Goal: Task Accomplishment & Management: Manage account settings

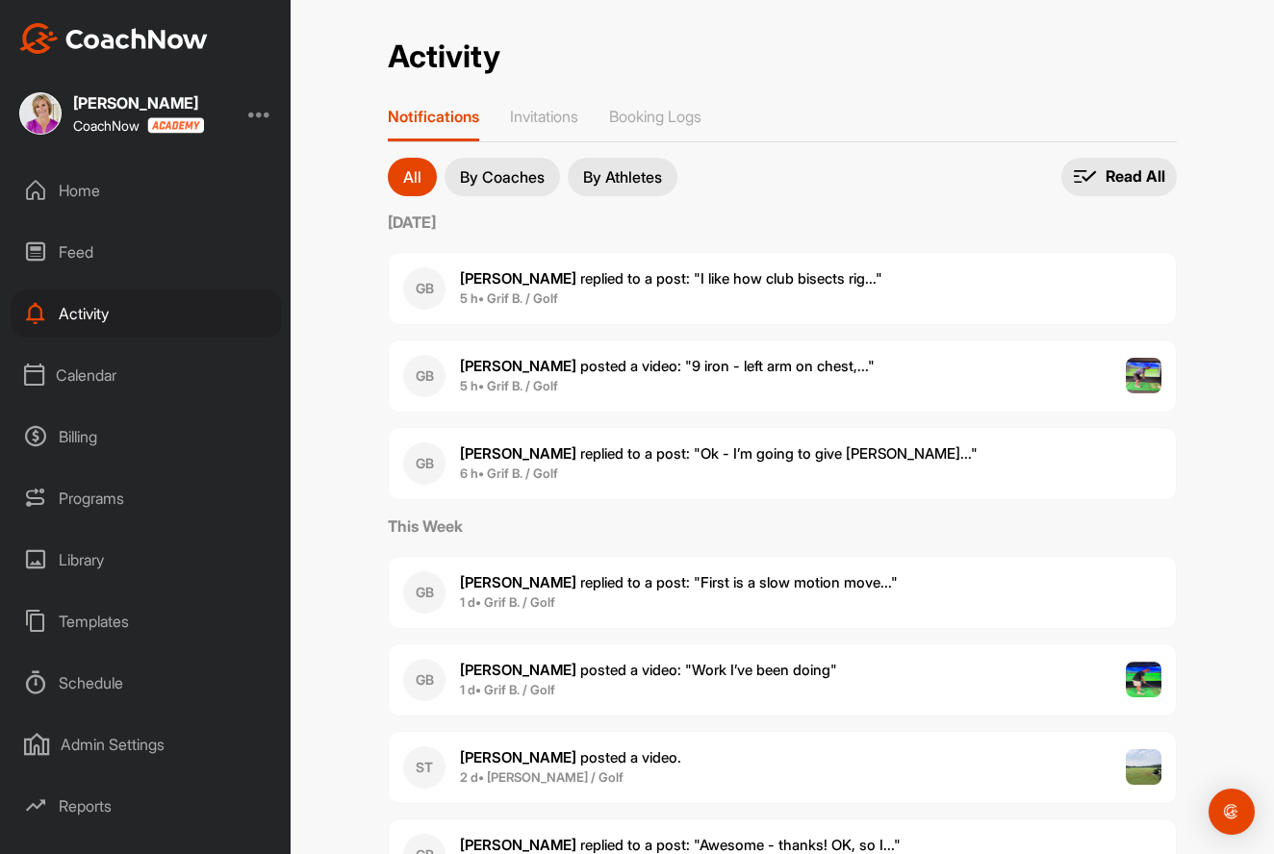
click at [81, 493] on div "Programs" at bounding box center [146, 498] width 271 height 48
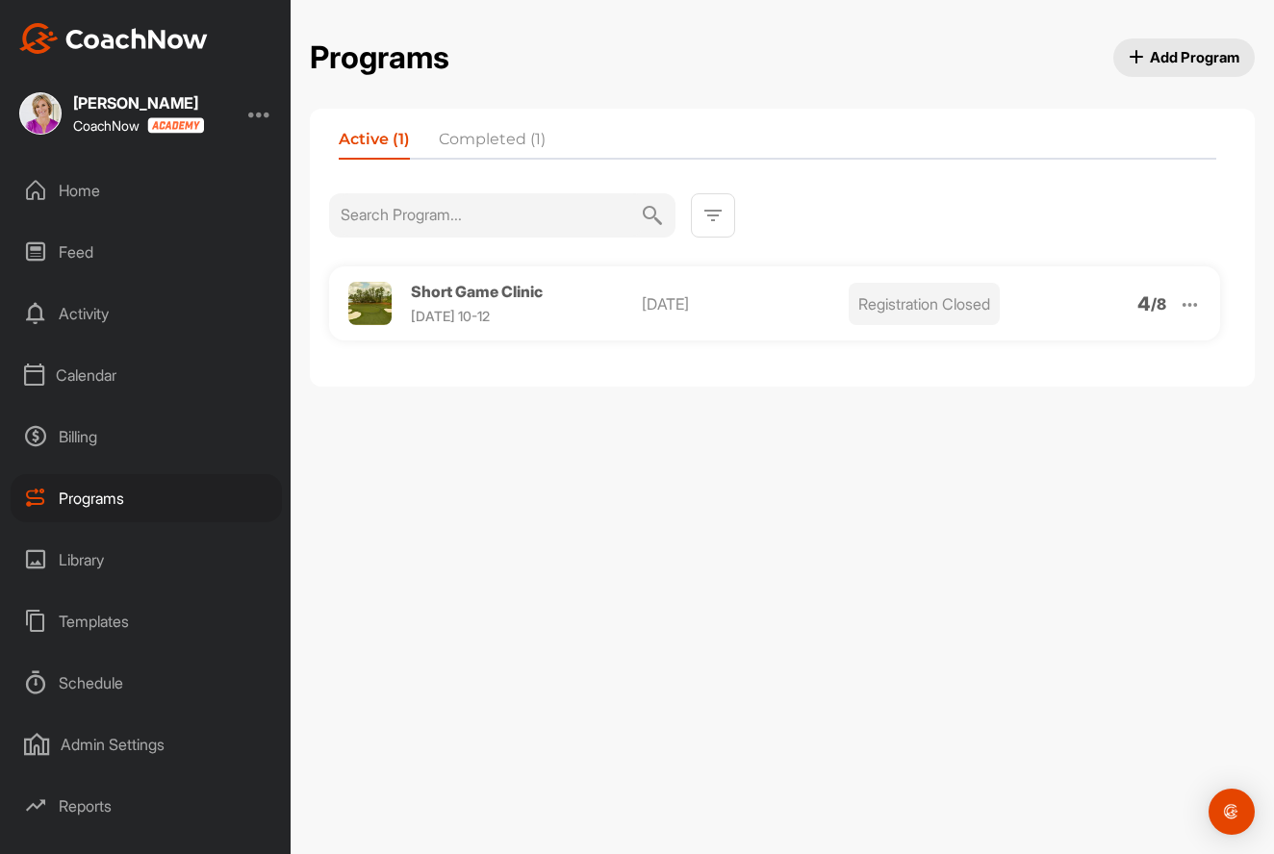
click at [1189, 306] on img at bounding box center [1190, 304] width 22 height 22
click at [1054, 413] on li "Edit" at bounding box center [1079, 404] width 237 height 31
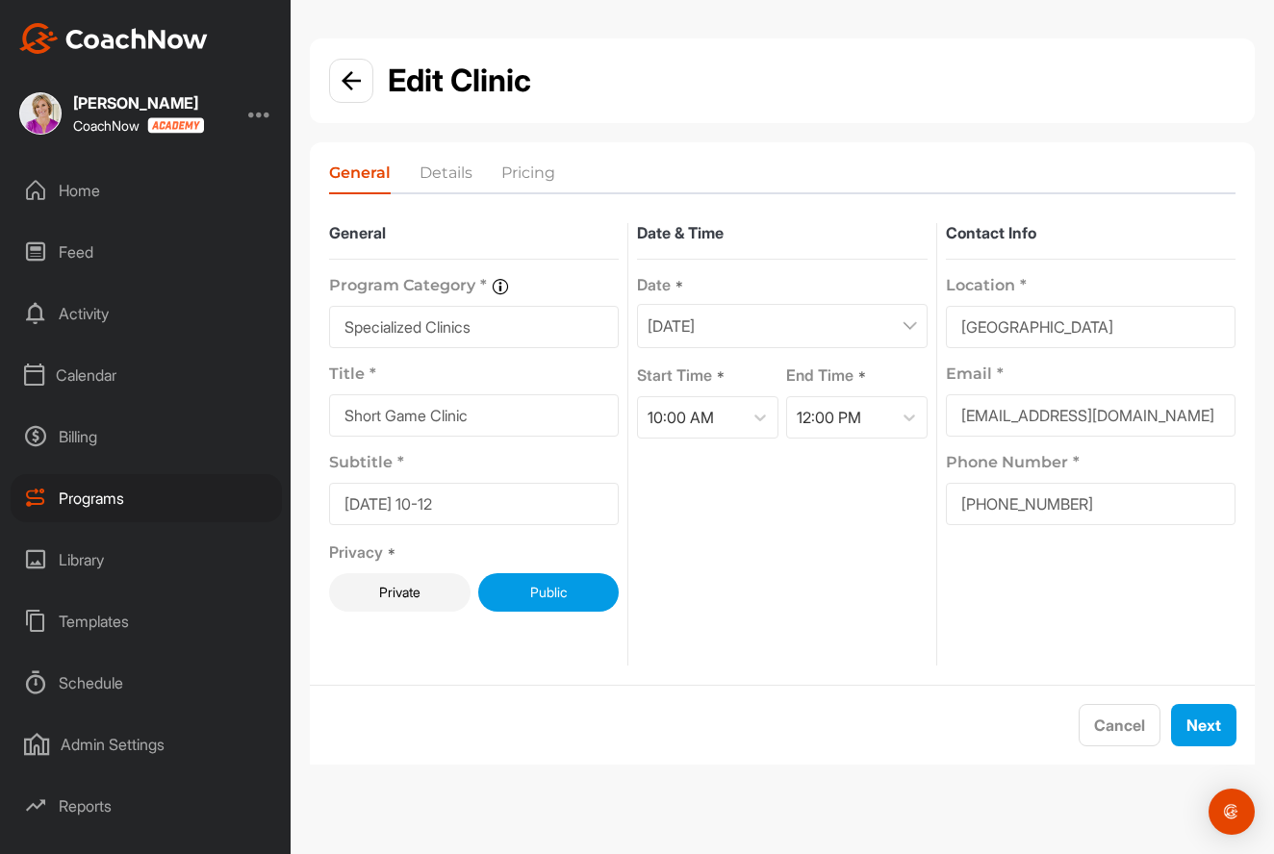
click at [441, 174] on li "Details" at bounding box center [446, 177] width 53 height 31
click at [536, 176] on li "Pricing" at bounding box center [528, 177] width 54 height 31
click at [1184, 720] on button "Next" at bounding box center [1203, 725] width 65 height 42
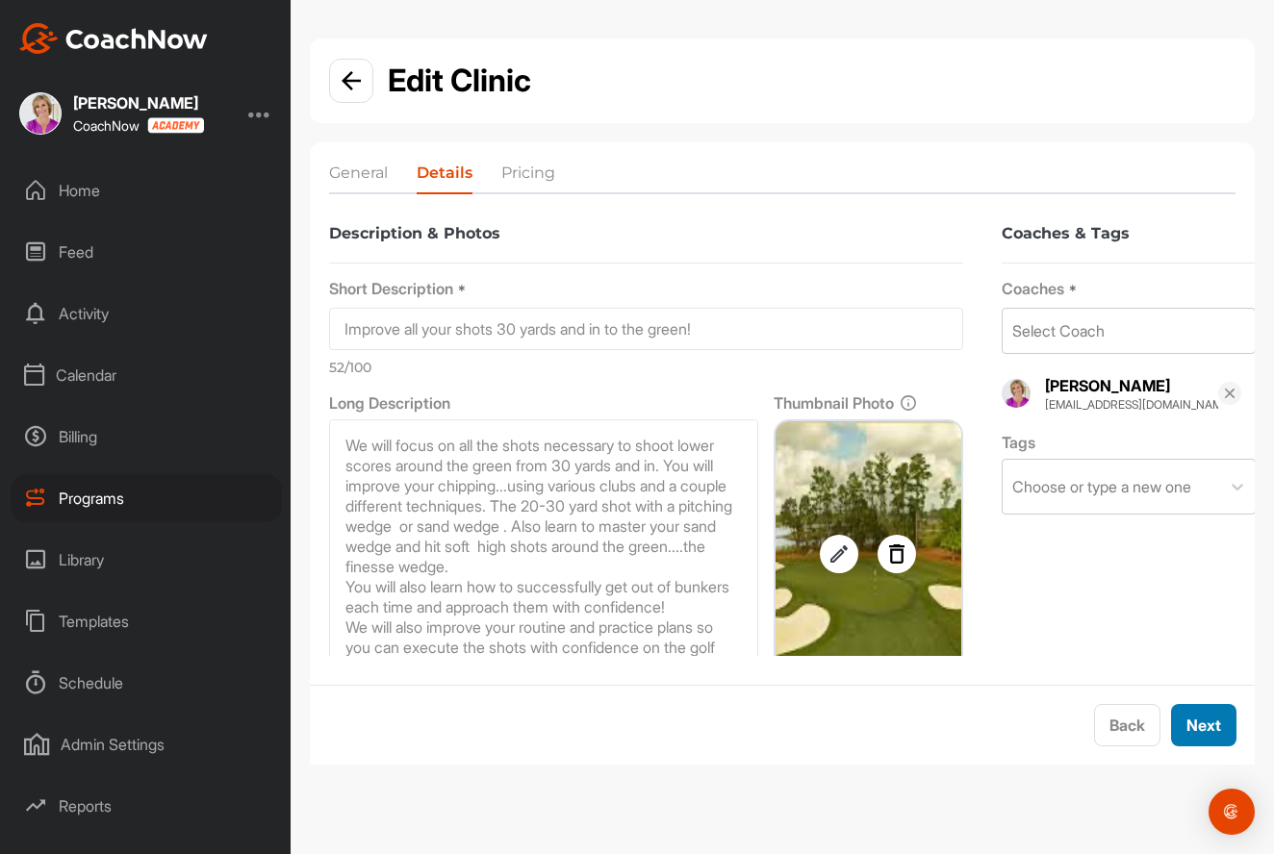
click at [1199, 718] on button "Next" at bounding box center [1203, 725] width 65 height 42
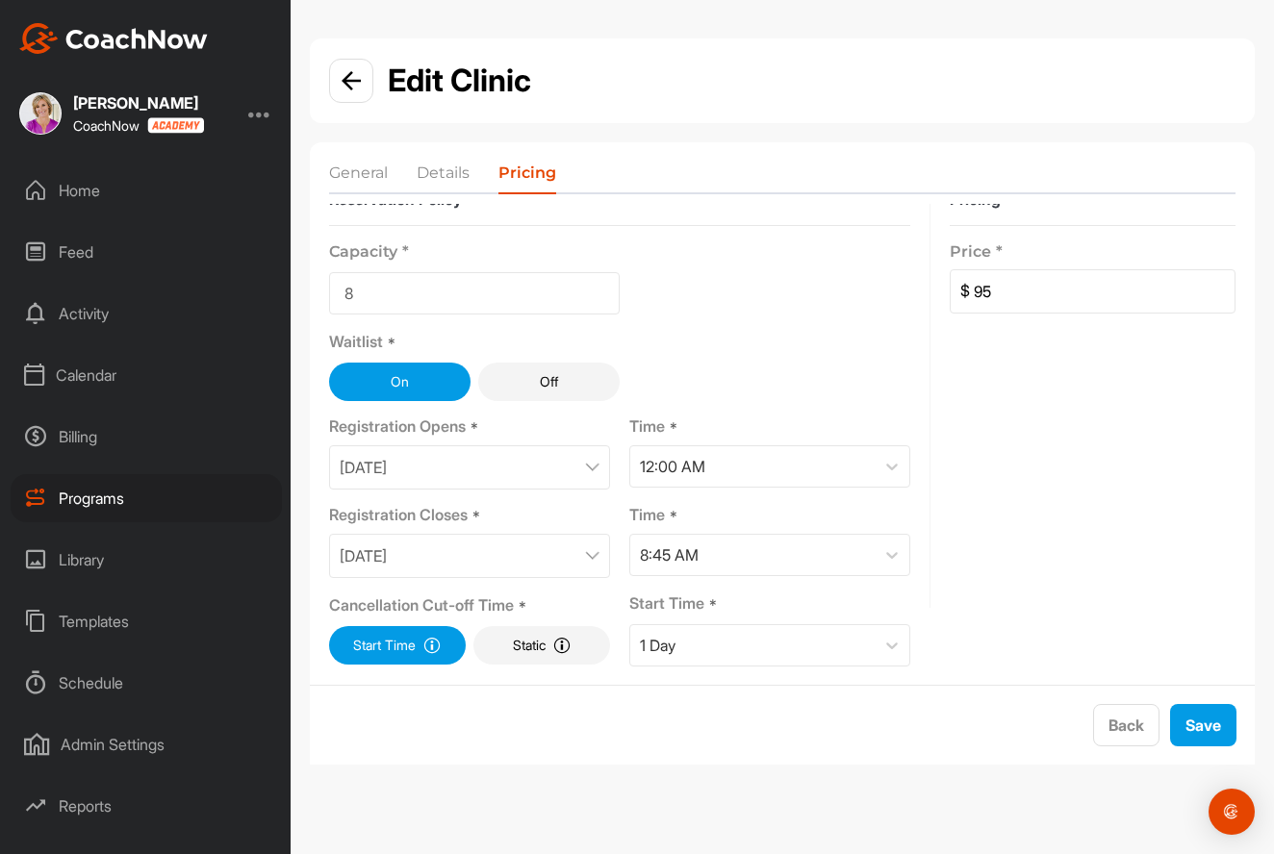
scroll to position [34, 0]
click at [1215, 720] on button "Save" at bounding box center [1203, 725] width 66 height 42
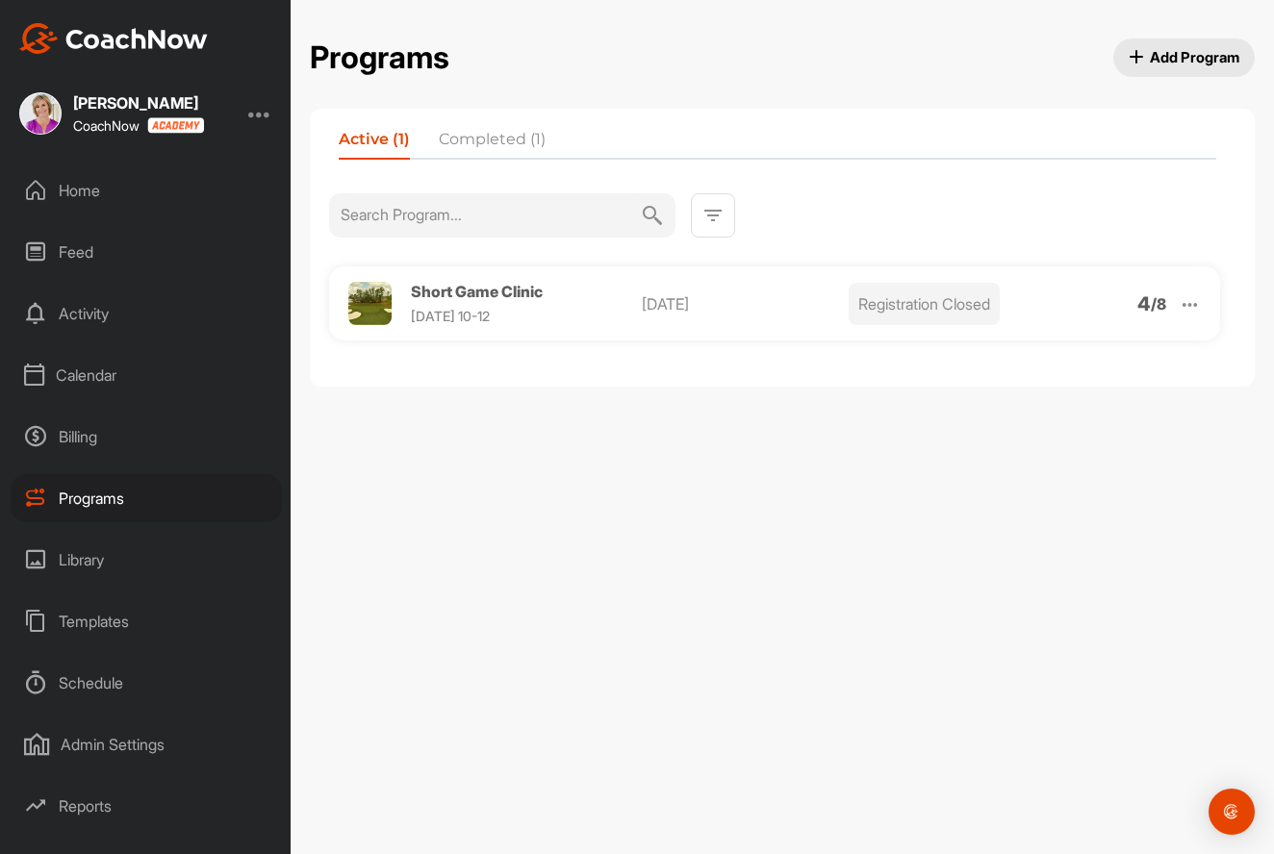
click at [1190, 302] on img at bounding box center [1190, 304] width 22 height 22
click at [1009, 358] on li "View" at bounding box center [1079, 354] width 237 height 31
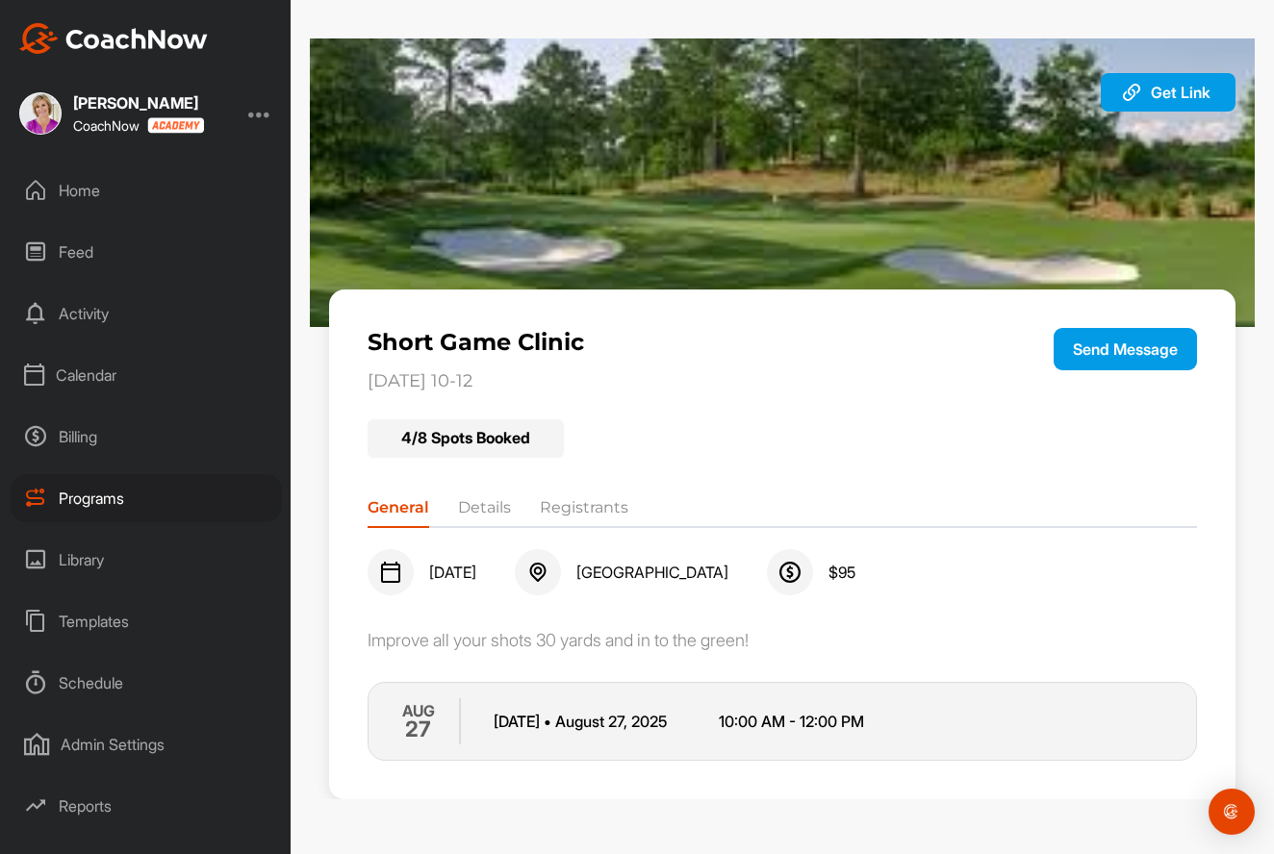
click at [589, 501] on li "Registrants" at bounding box center [584, 512] width 89 height 31
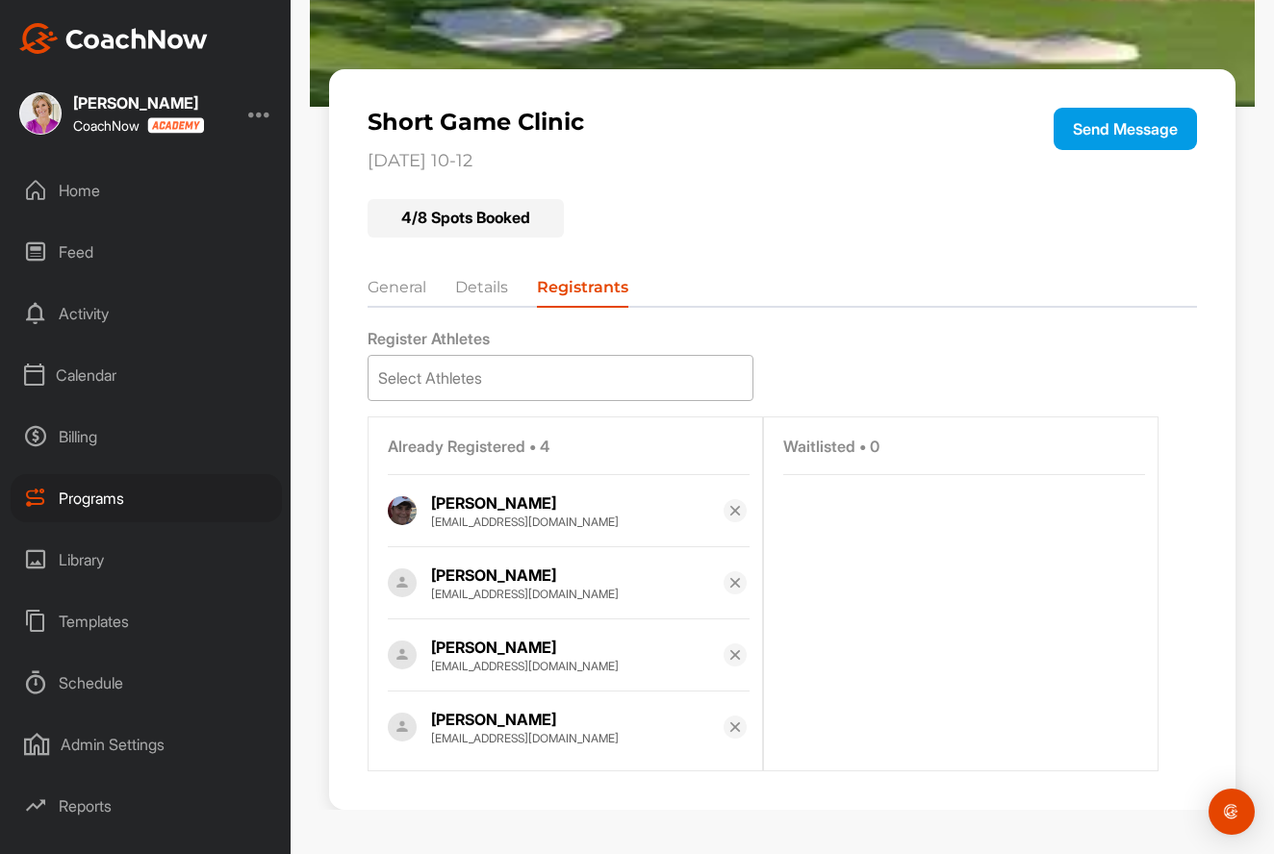
scroll to position [219, 0]
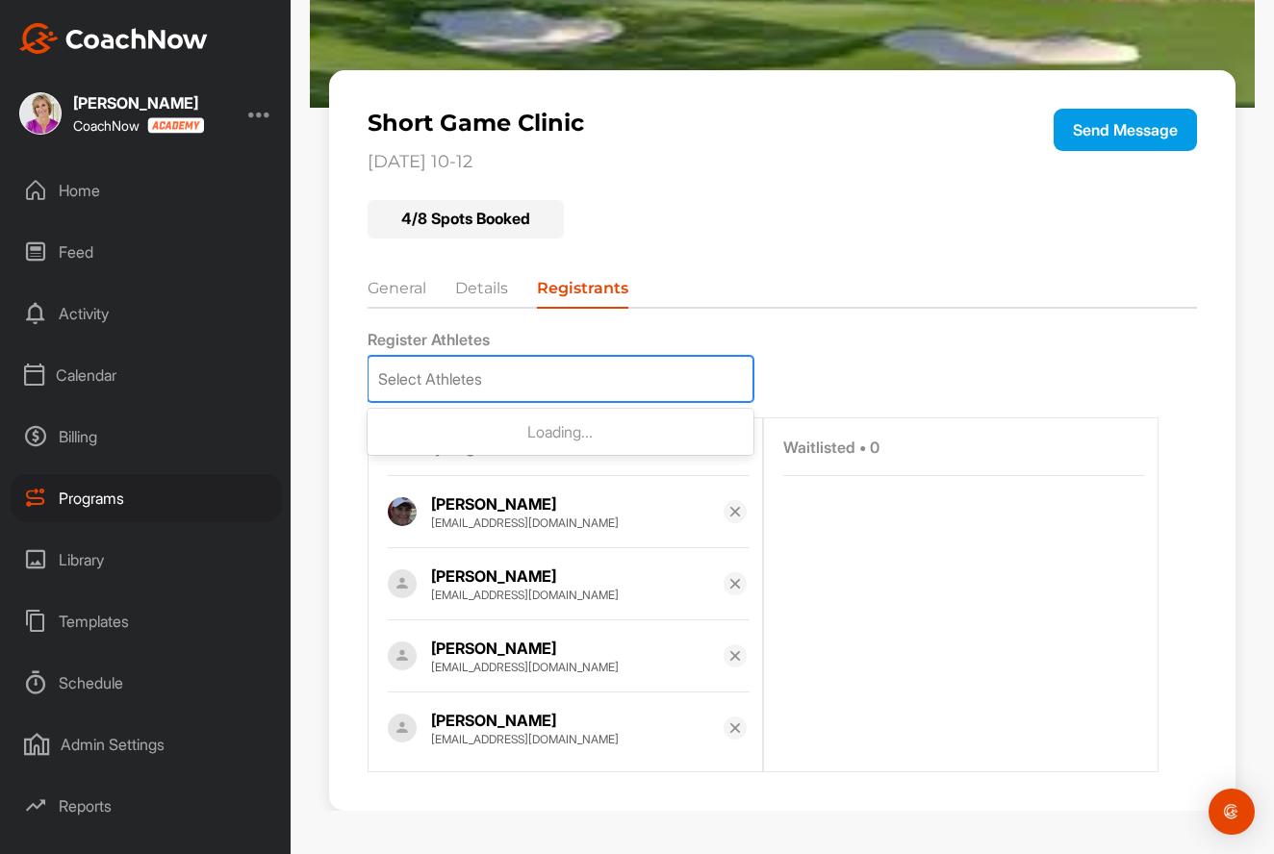
click at [476, 375] on div "Select Athletes" at bounding box center [430, 379] width 104 height 23
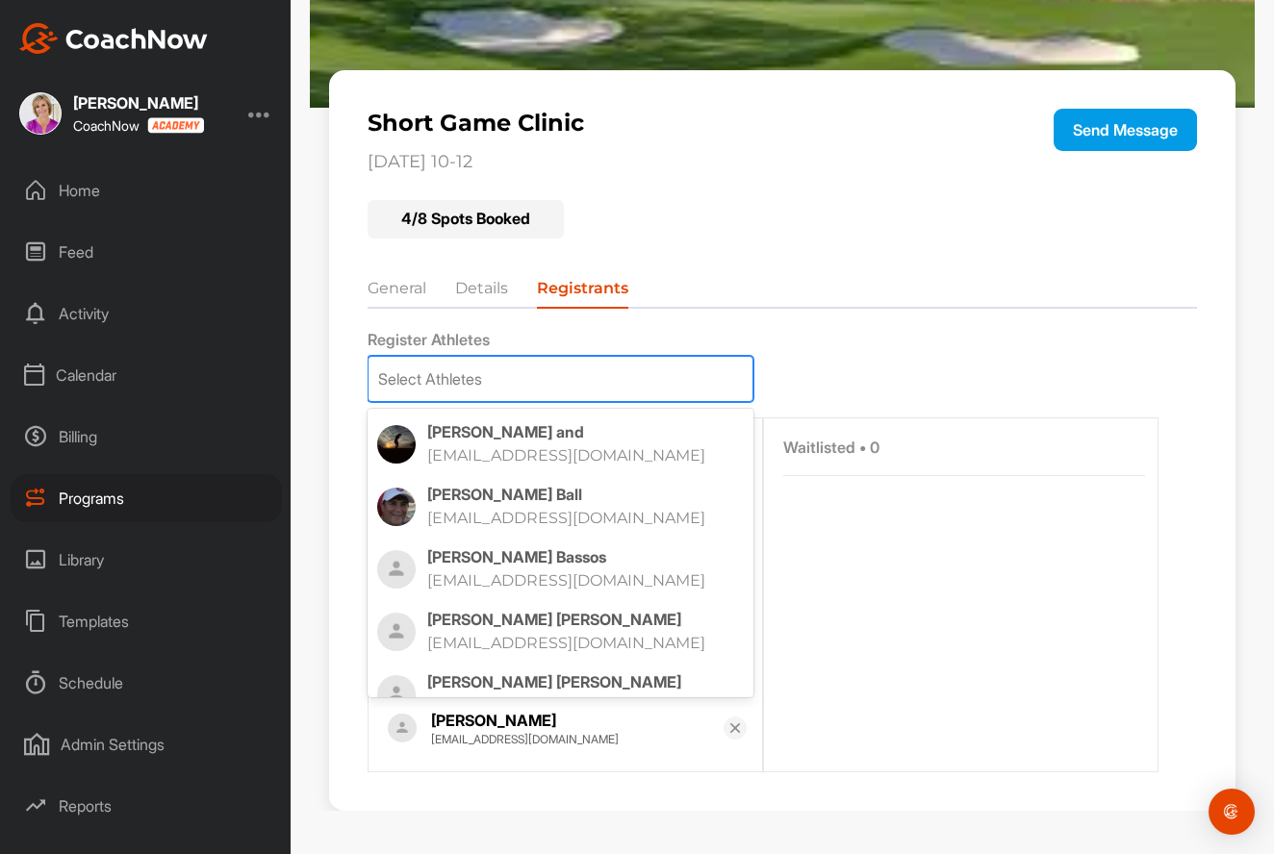
click at [451, 440] on p "[PERSON_NAME] and" at bounding box center [585, 431] width 317 height 19
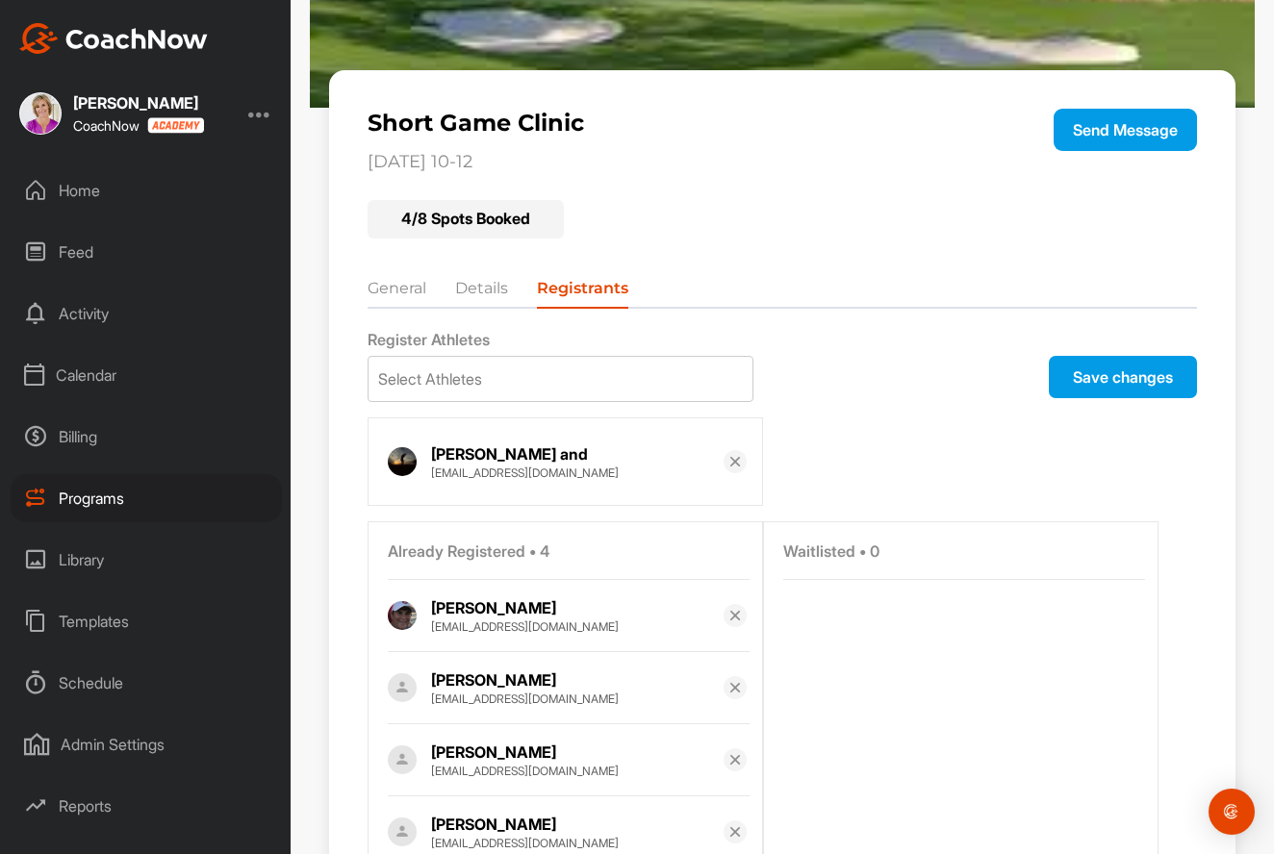
click at [739, 467] on img at bounding box center [734, 461] width 15 height 15
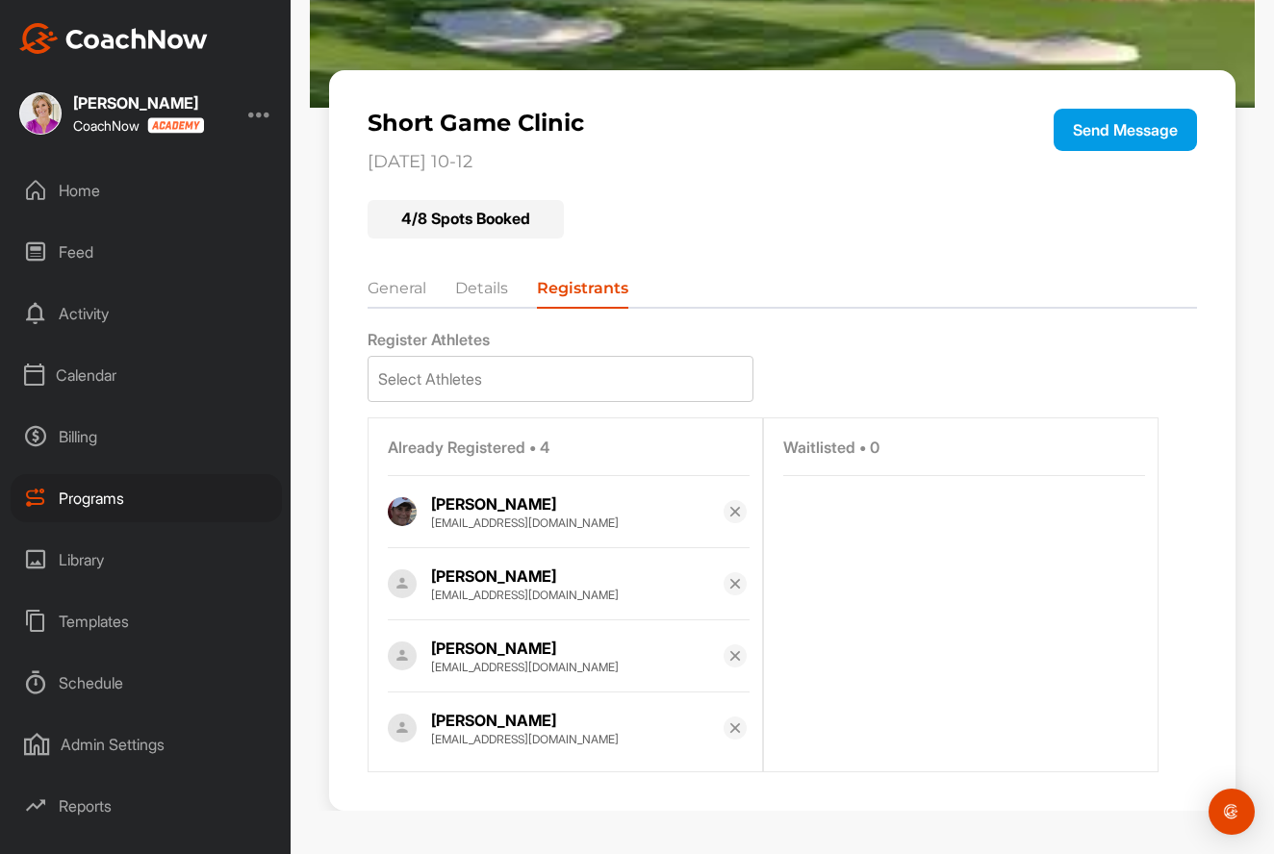
scroll to position [0, 0]
click at [488, 287] on li "Details" at bounding box center [481, 292] width 53 height 31
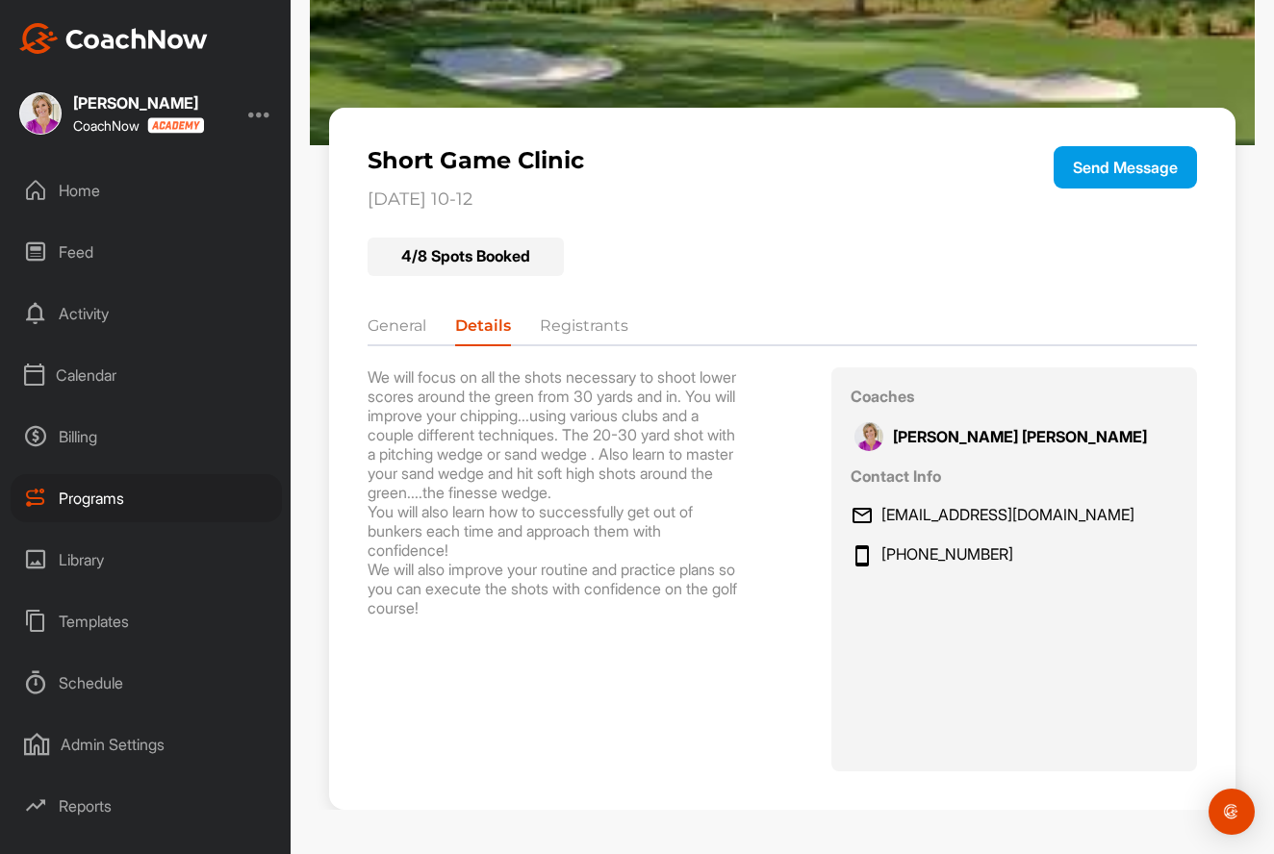
click at [403, 315] on li "General" at bounding box center [397, 330] width 59 height 31
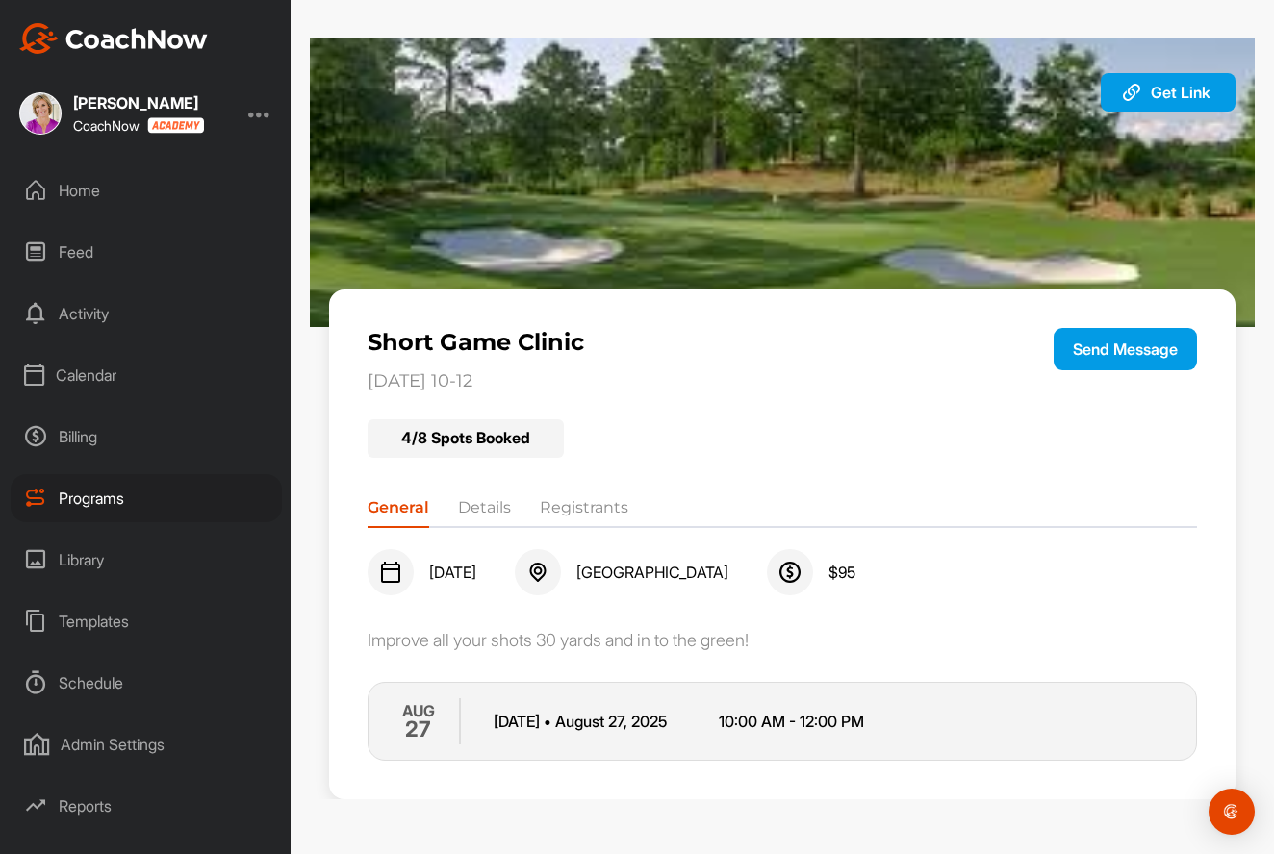
click at [577, 503] on li "Registrants" at bounding box center [584, 512] width 89 height 31
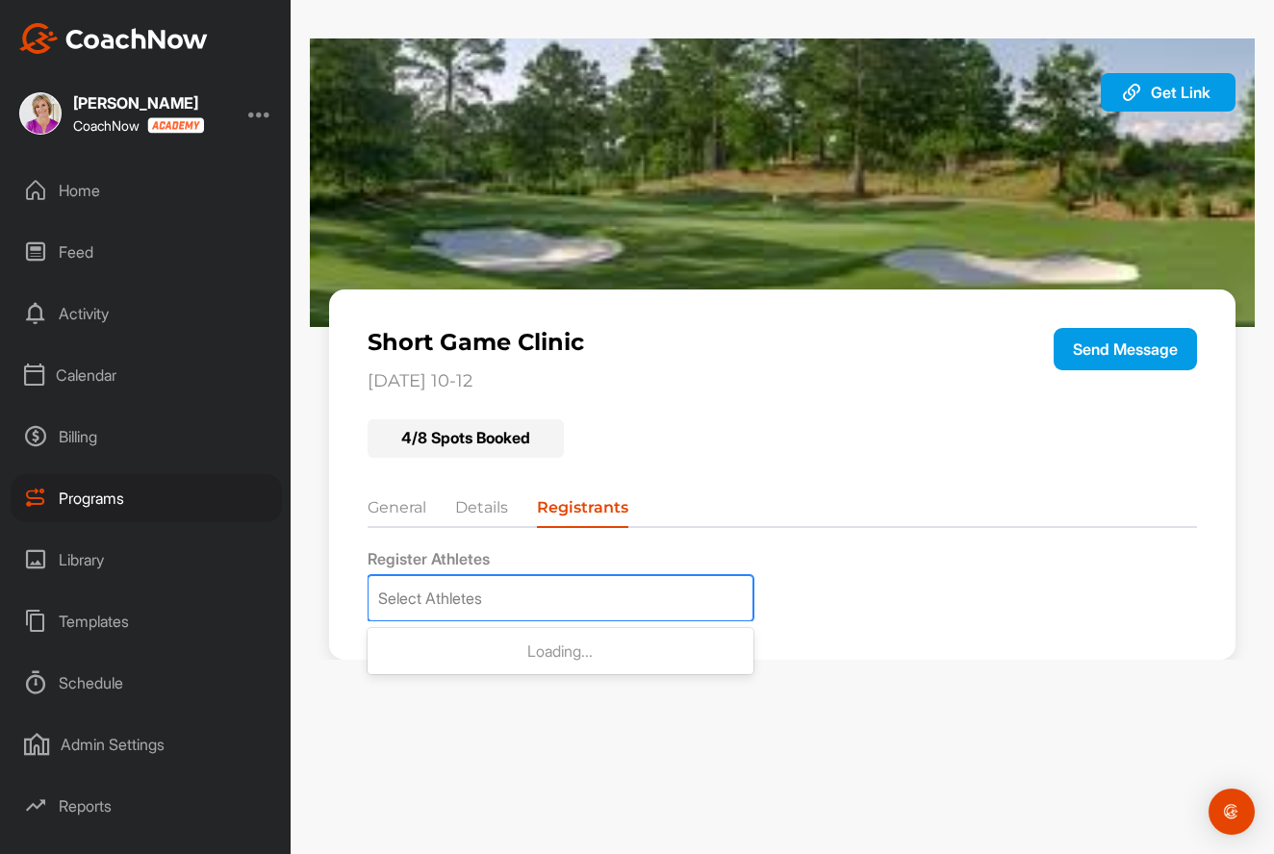
click at [475, 599] on div "Select Athletes" at bounding box center [430, 598] width 104 height 23
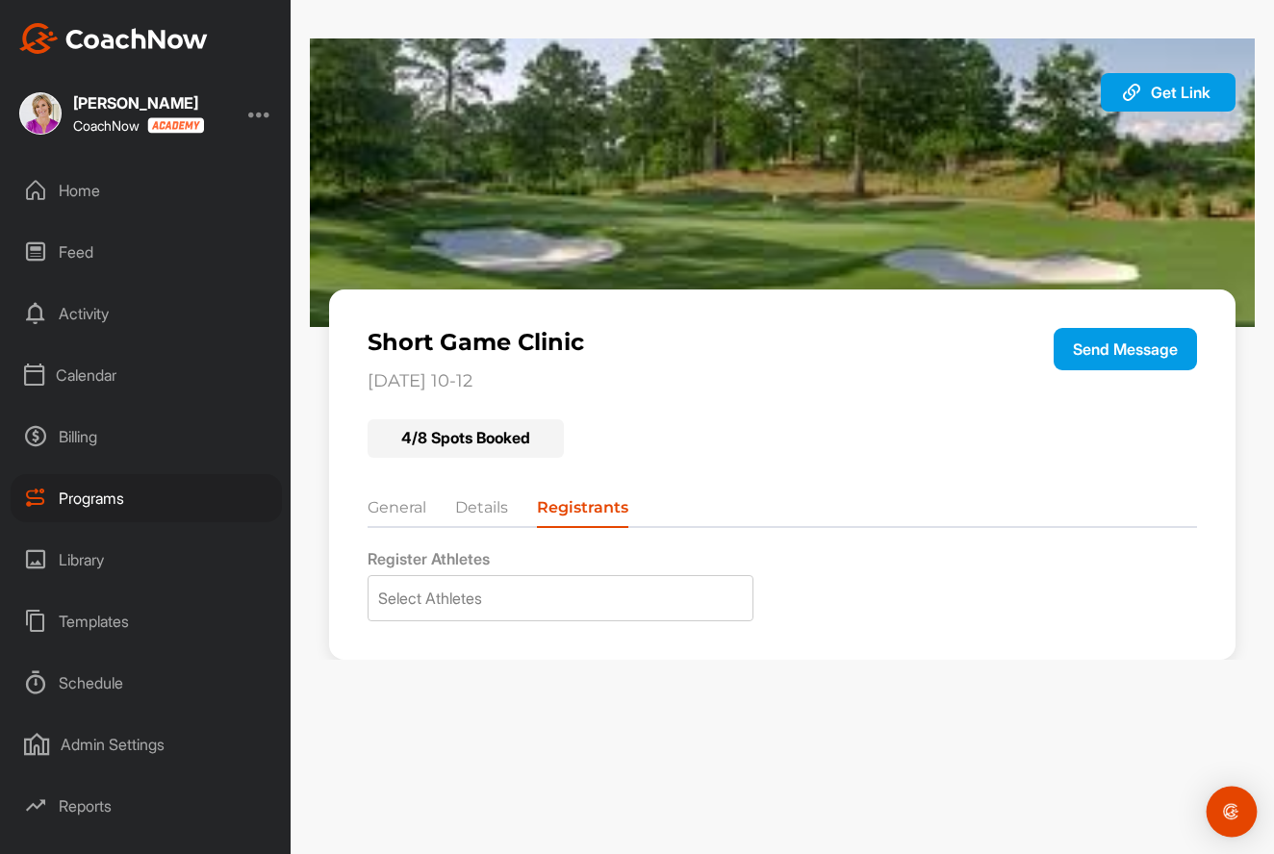
click at [1221, 801] on div "Open Intercom Messenger" at bounding box center [1232, 812] width 51 height 51
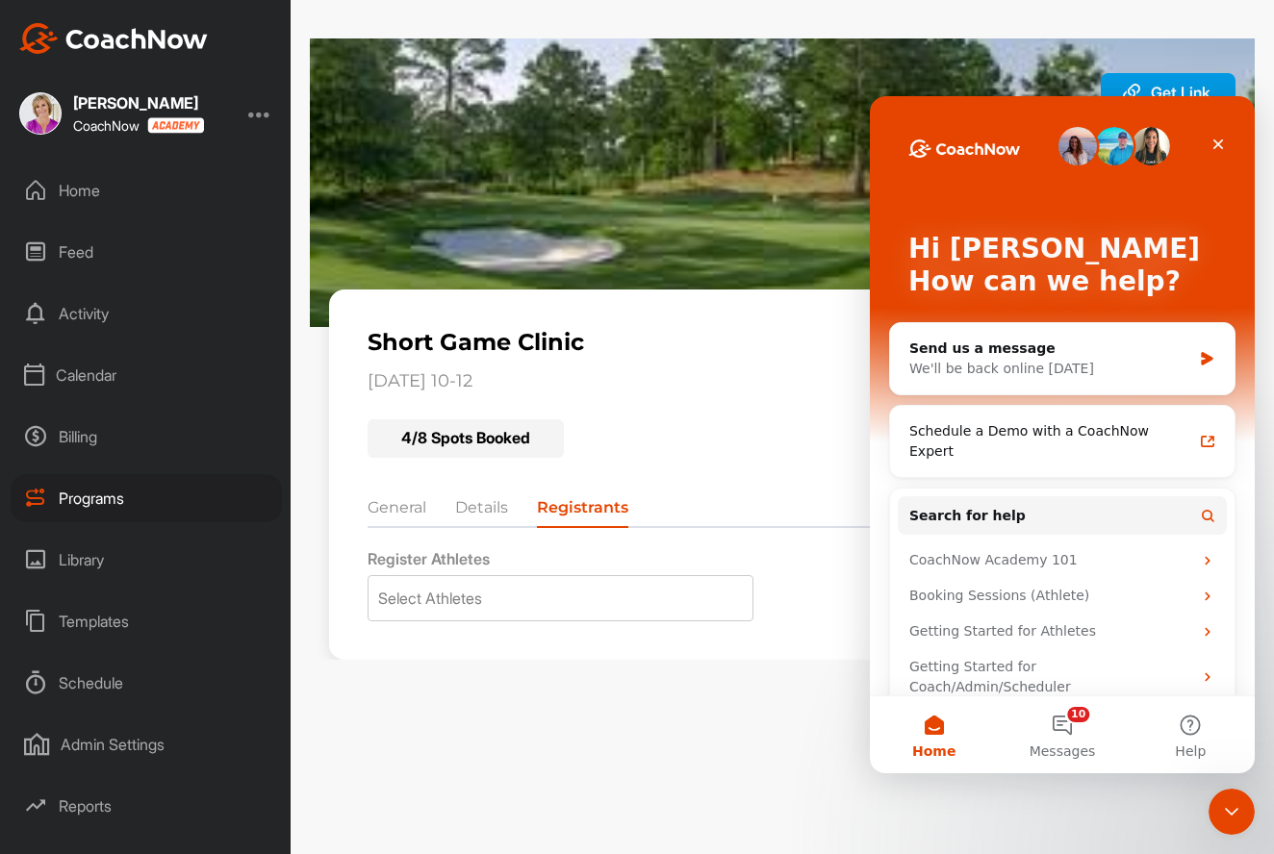
click at [801, 721] on div "Get Link Copy URL Short Game Clinic [DATE] 10-12 Send Message 4 / 8 Spots Booke…" at bounding box center [782, 427] width 983 height 854
click at [1227, 137] on div "Close" at bounding box center [1218, 144] width 35 height 35
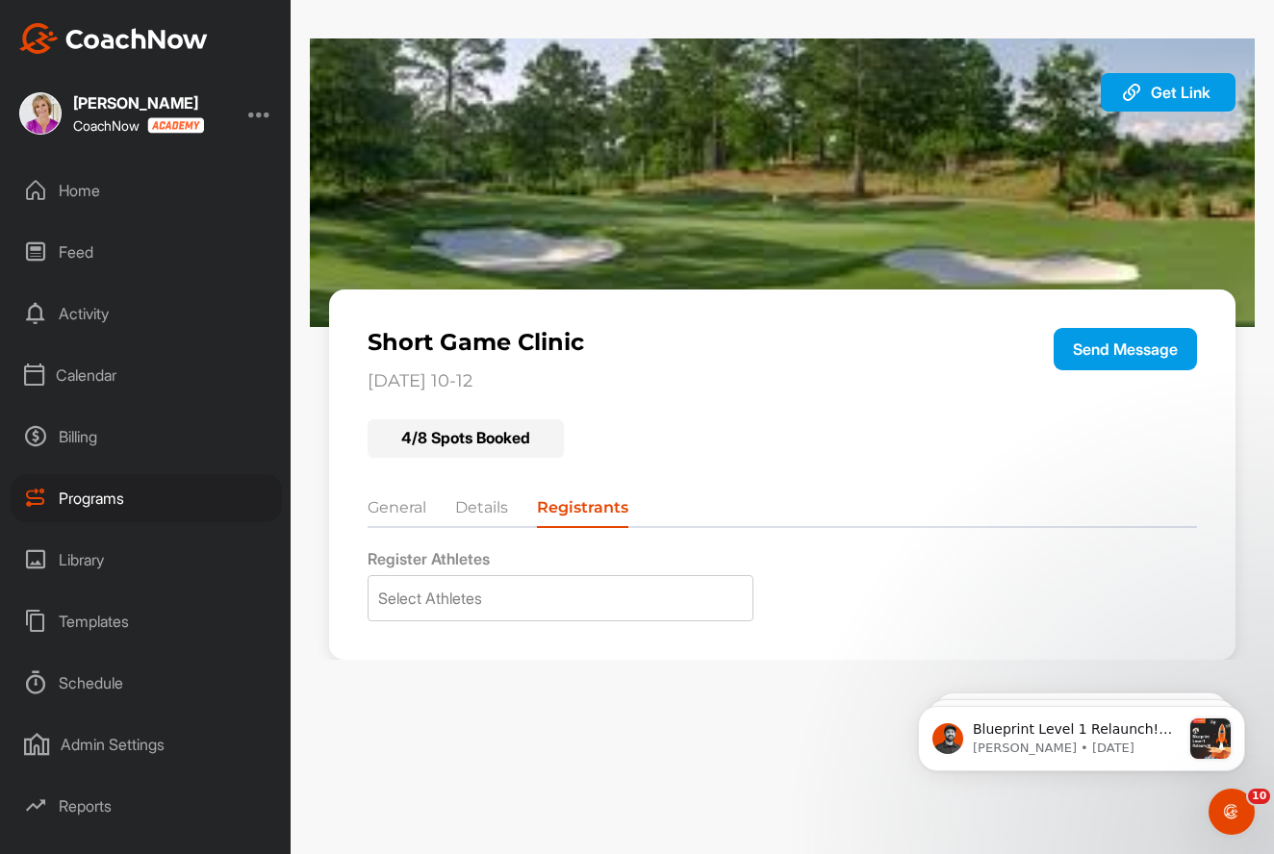
click at [701, 148] on img at bounding box center [782, 182] width 945 height 289
click at [491, 433] on div "4 / 8 Spots Booked" at bounding box center [466, 439] width 196 height 38
click at [462, 508] on li "Details" at bounding box center [481, 512] width 53 height 31
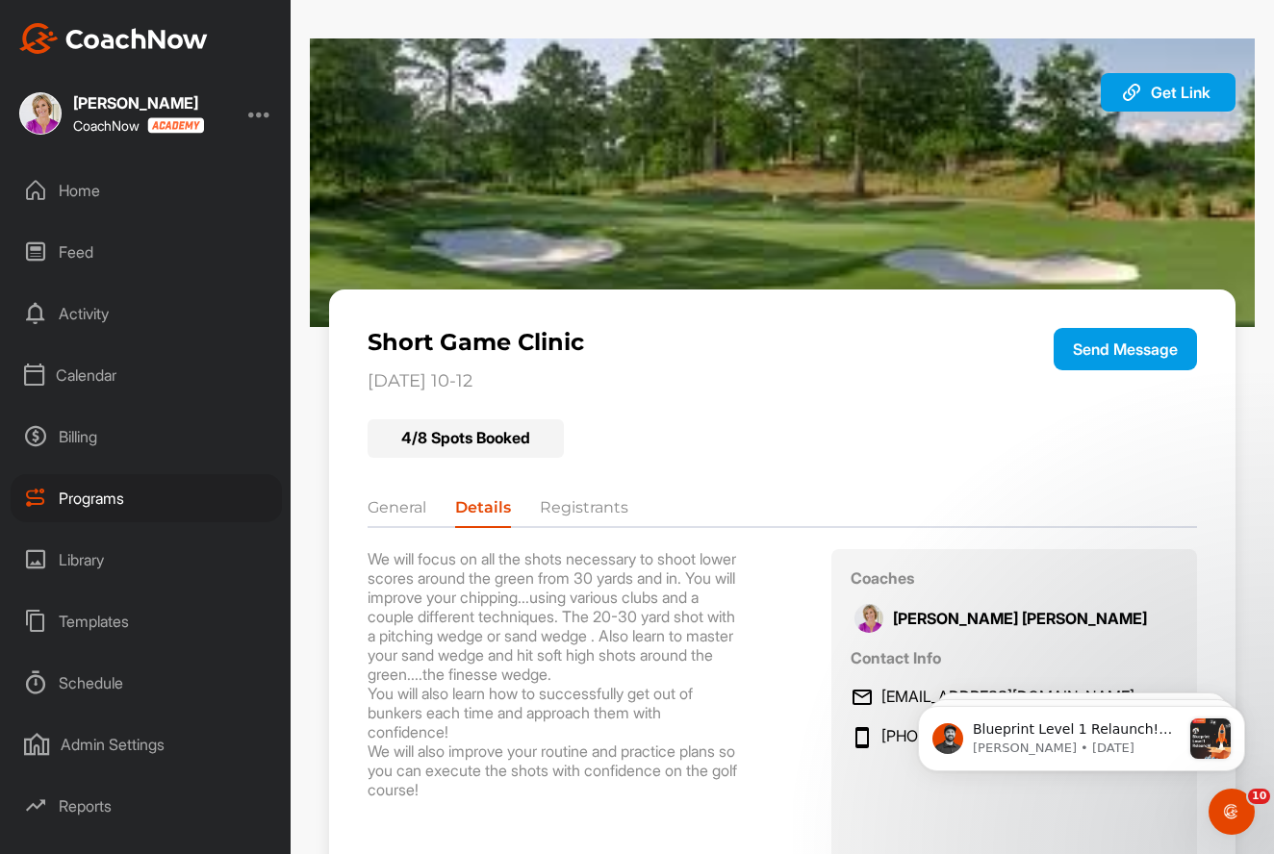
click at [596, 511] on li "Registrants" at bounding box center [584, 512] width 89 height 31
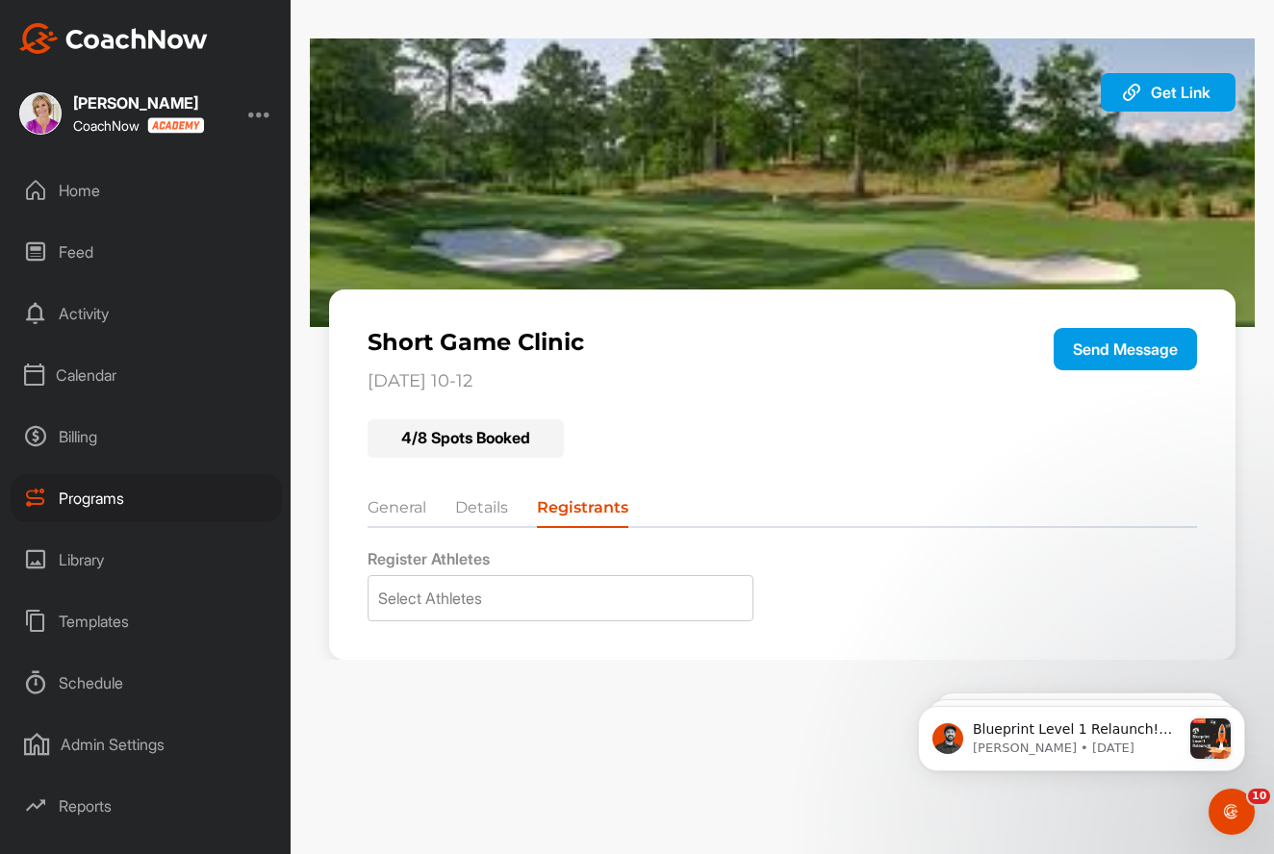
click at [389, 502] on li "General" at bounding box center [397, 512] width 59 height 31
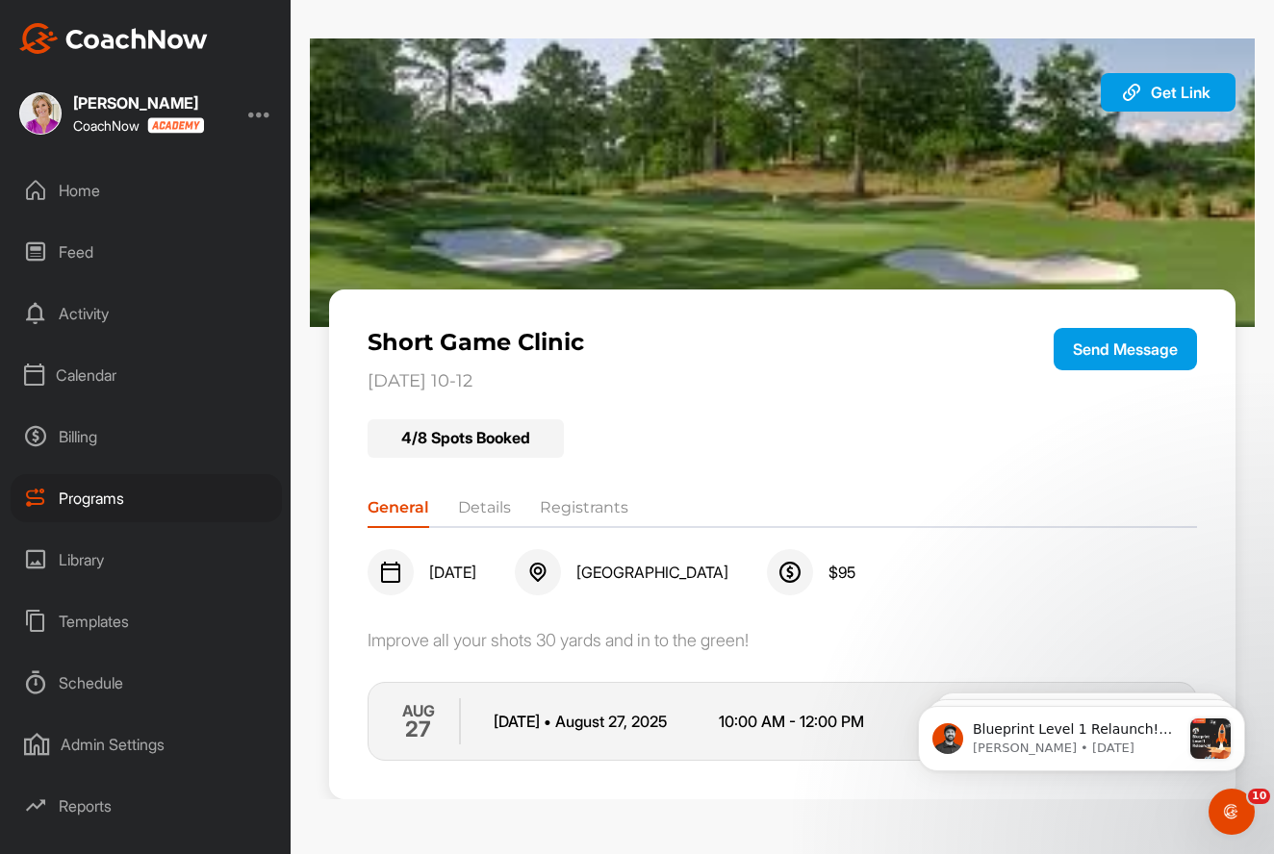
click at [1145, 427] on div "4 / 8 Spots Booked" at bounding box center [783, 433] width 830 height 50
click at [997, 260] on img at bounding box center [782, 182] width 945 height 289
click at [119, 490] on div "Programs" at bounding box center [146, 498] width 271 height 48
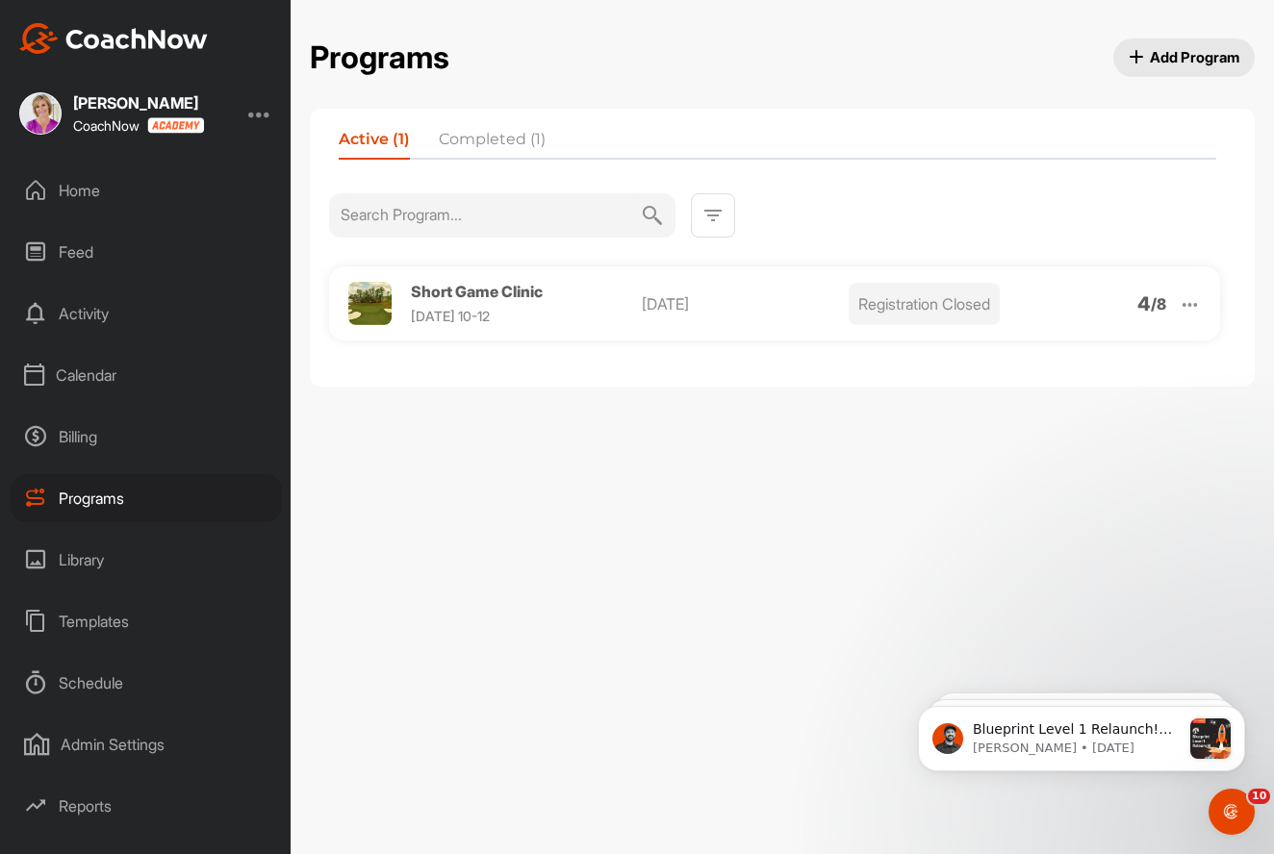
click at [1194, 306] on img at bounding box center [1190, 304] width 22 height 22
click at [1093, 406] on li "Edit" at bounding box center [1079, 404] width 237 height 31
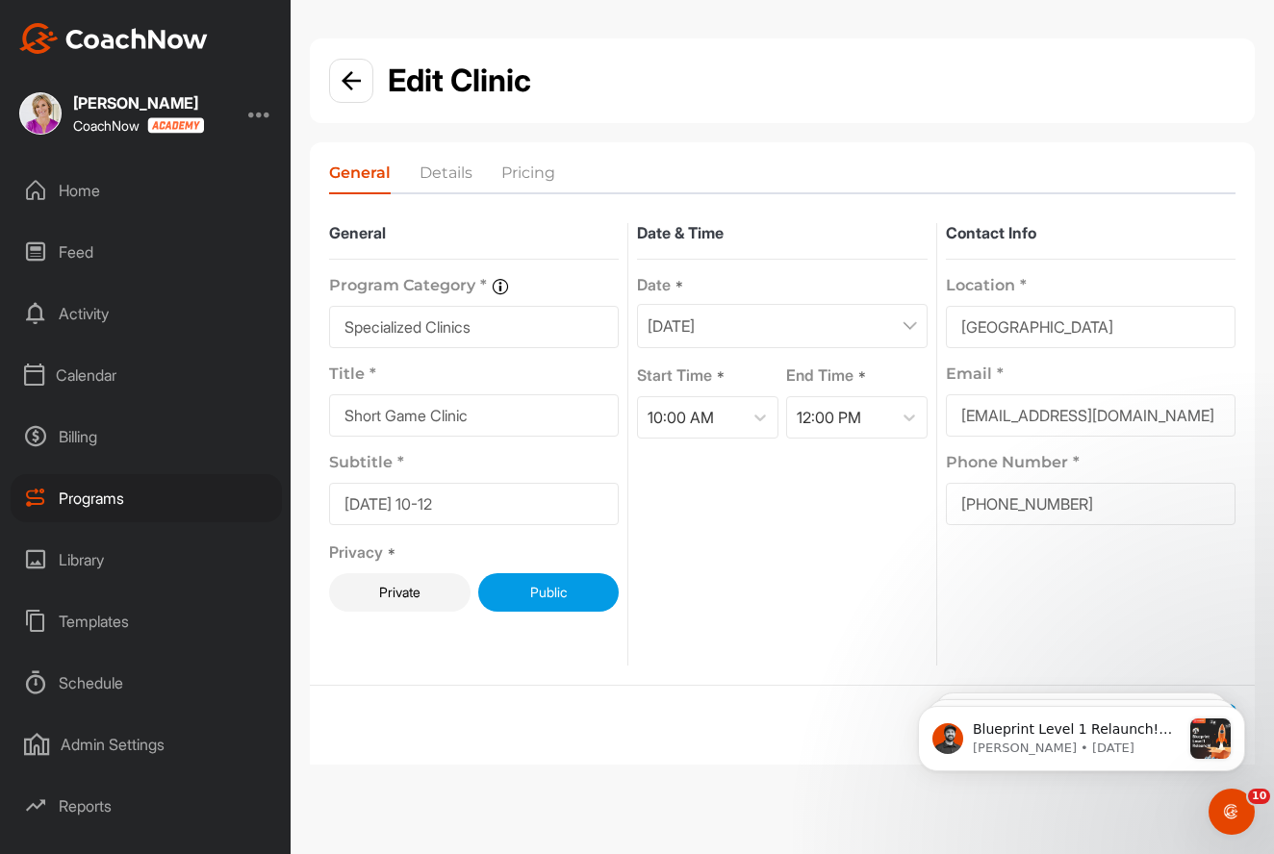
click at [520, 177] on li "Pricing" at bounding box center [528, 177] width 54 height 31
click at [107, 495] on div "Programs" at bounding box center [146, 498] width 271 height 48
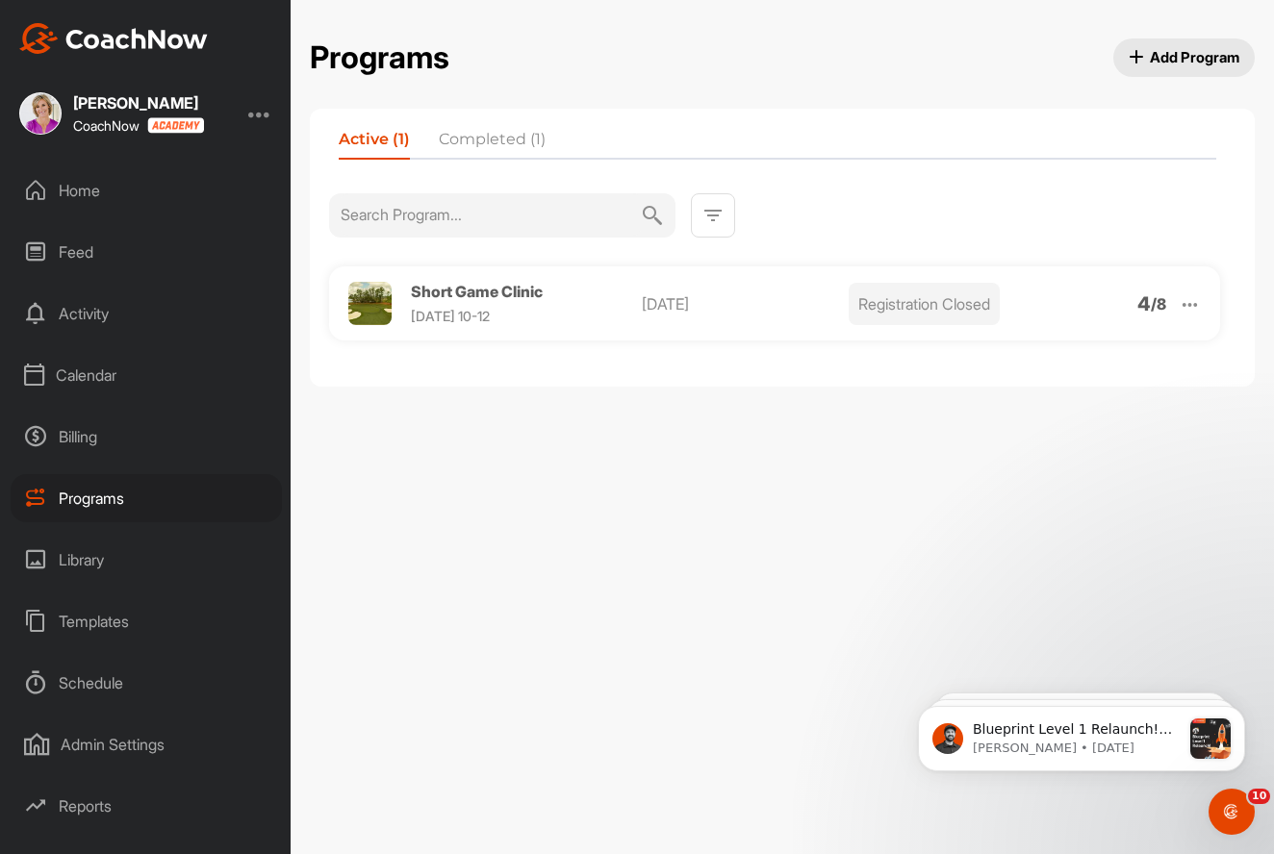
click at [101, 499] on div "Programs" at bounding box center [146, 498] width 271 height 48
click at [1182, 305] on img at bounding box center [1190, 304] width 22 height 22
click at [1092, 410] on li "Edit" at bounding box center [1079, 404] width 237 height 31
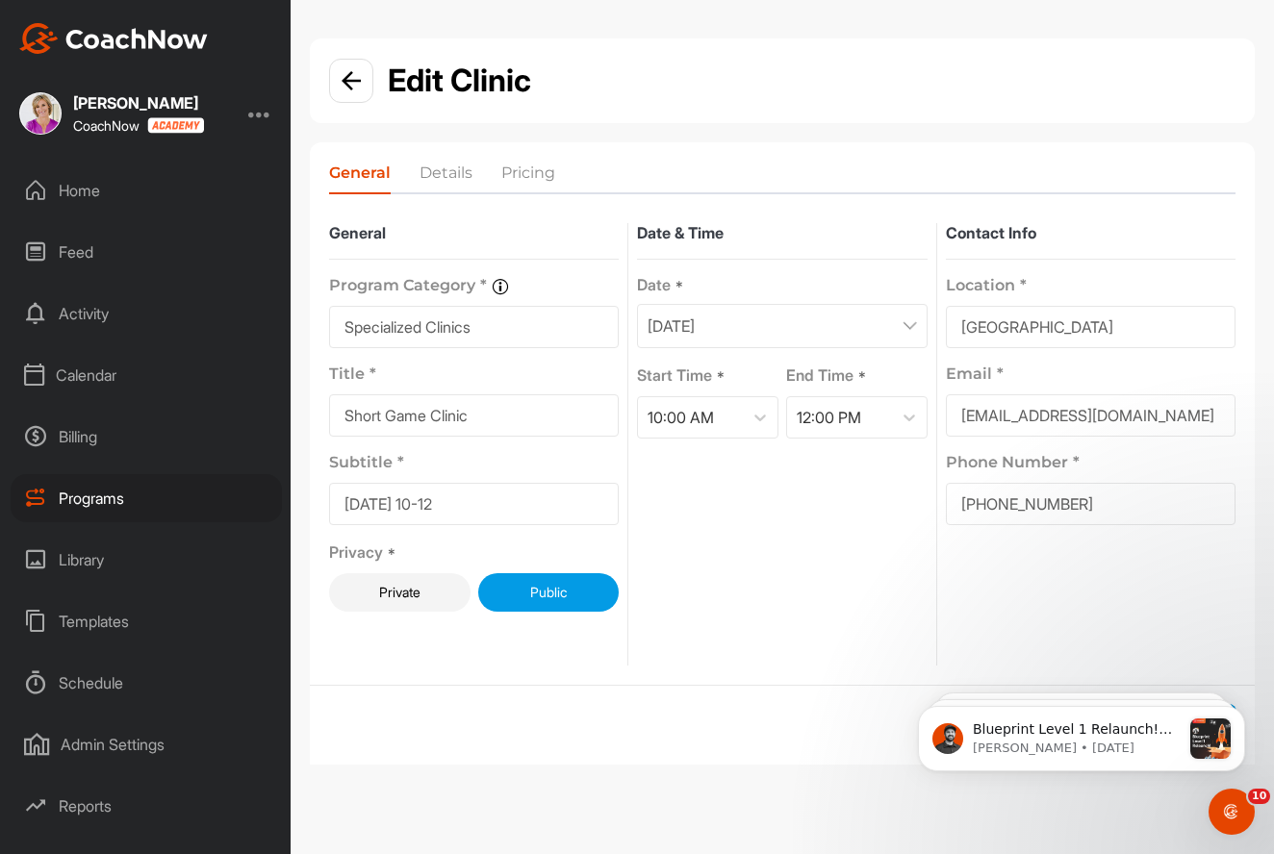
click at [516, 188] on li "Pricing" at bounding box center [528, 177] width 54 height 31
click at [79, 674] on div "Schedule" at bounding box center [146, 683] width 271 height 48
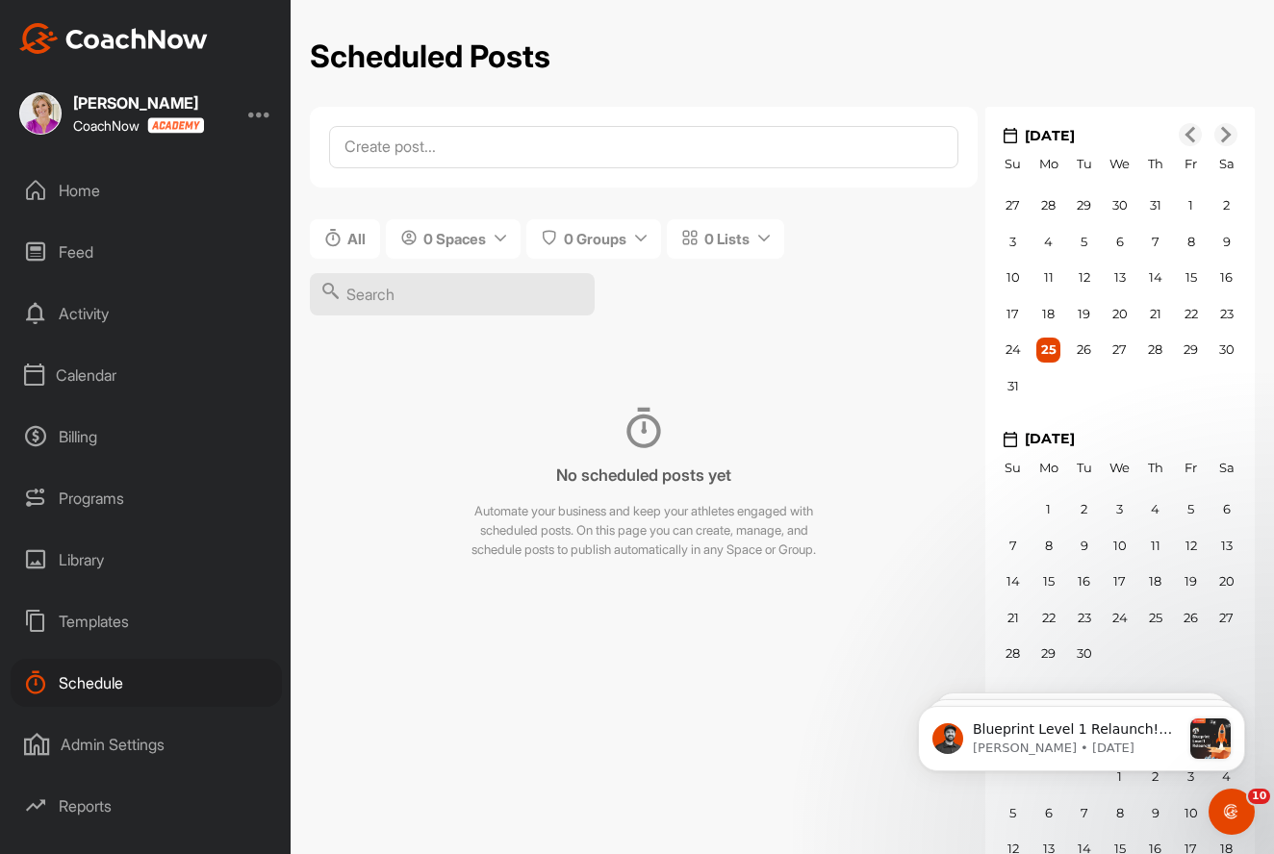
click at [77, 746] on div "Admin Settings" at bounding box center [146, 745] width 271 height 48
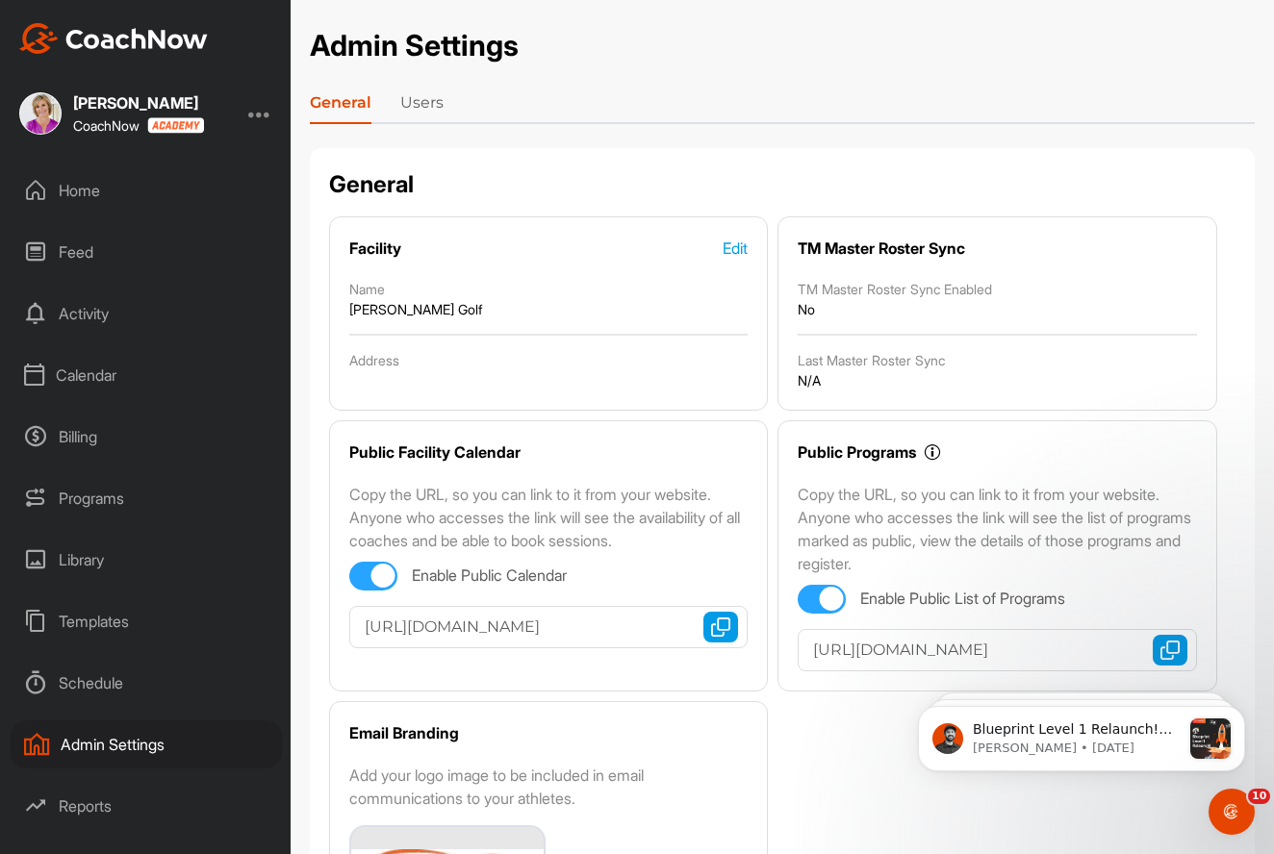
click at [425, 102] on link "Users" at bounding box center [421, 106] width 43 height 31
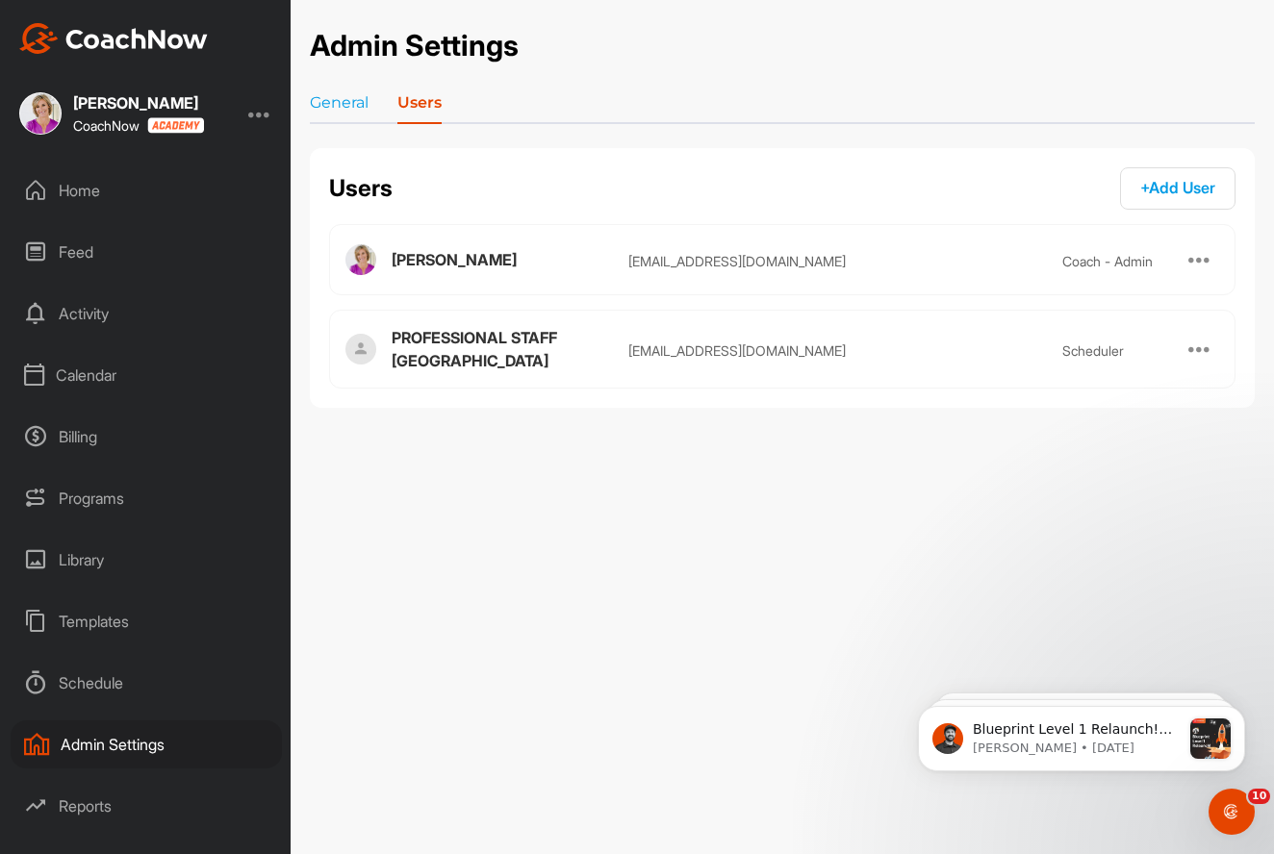
click at [74, 319] on div "Activity" at bounding box center [146, 314] width 271 height 48
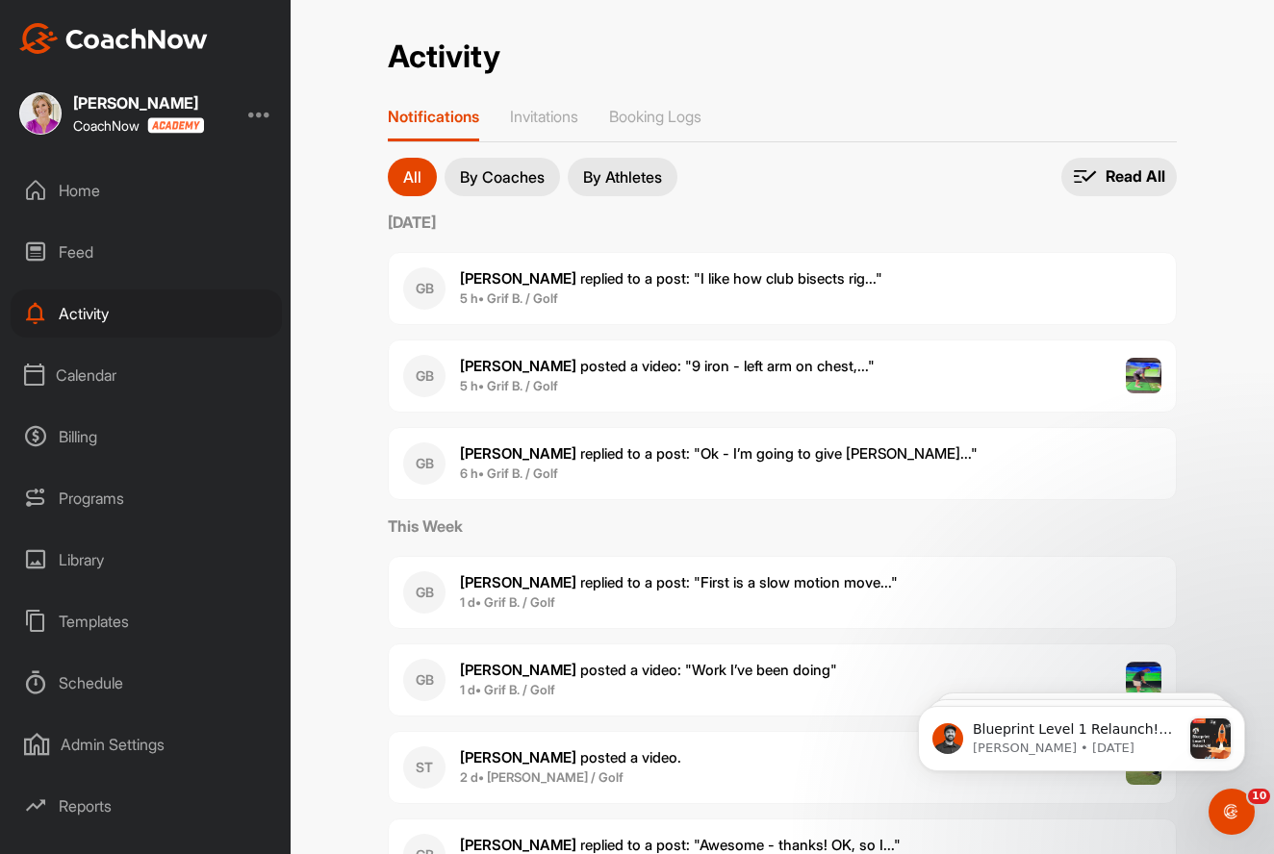
click at [88, 199] on div "Home" at bounding box center [146, 190] width 271 height 48
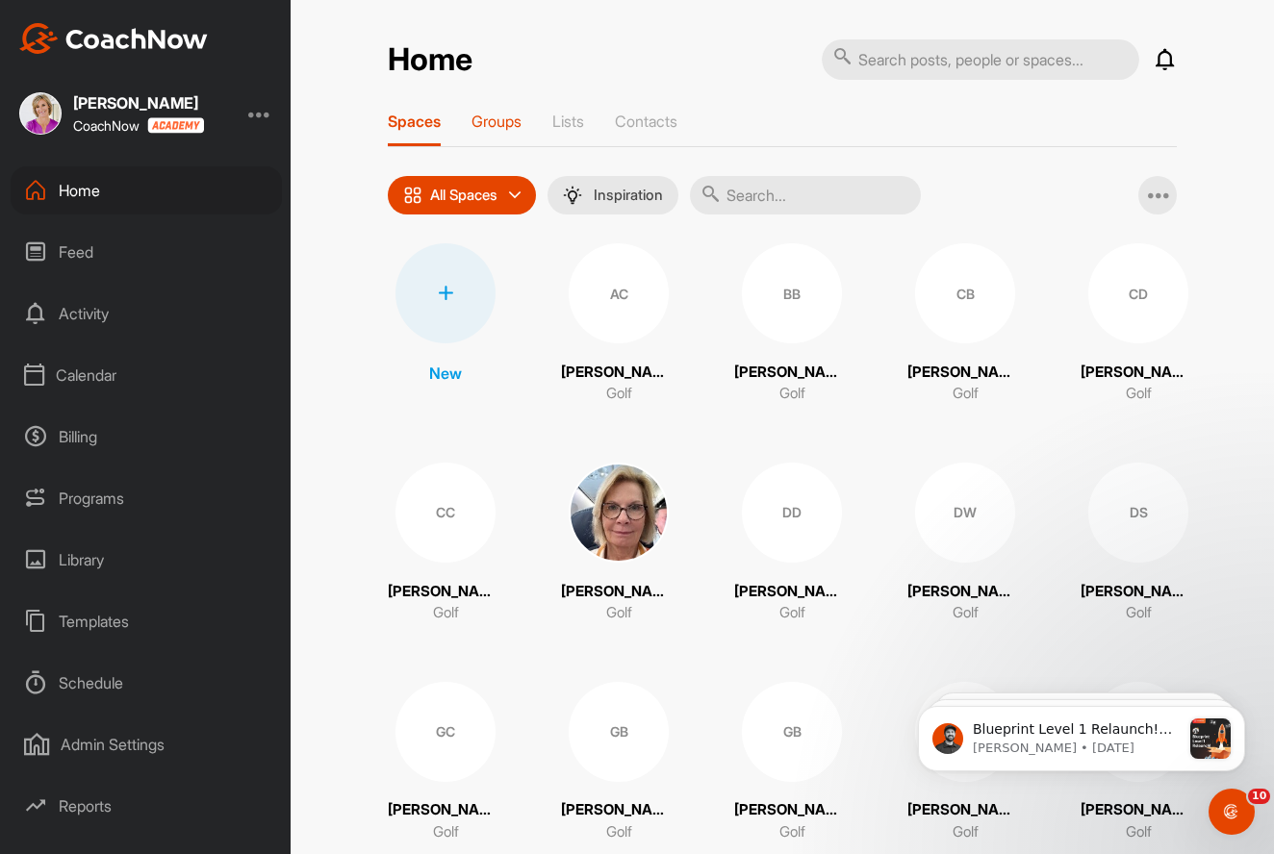
click at [506, 117] on p "Groups" at bounding box center [496, 121] width 50 height 19
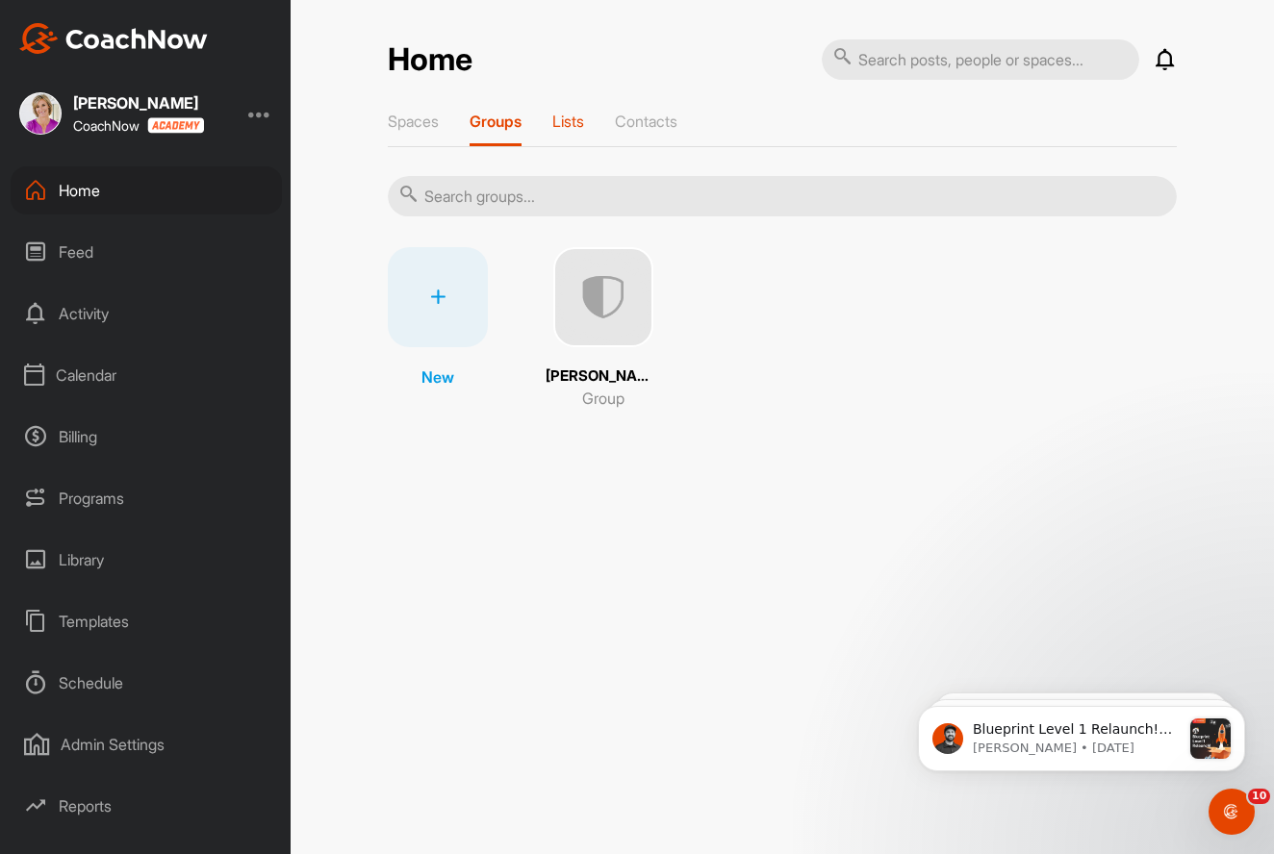
click at [563, 128] on p "Lists" at bounding box center [568, 121] width 32 height 19
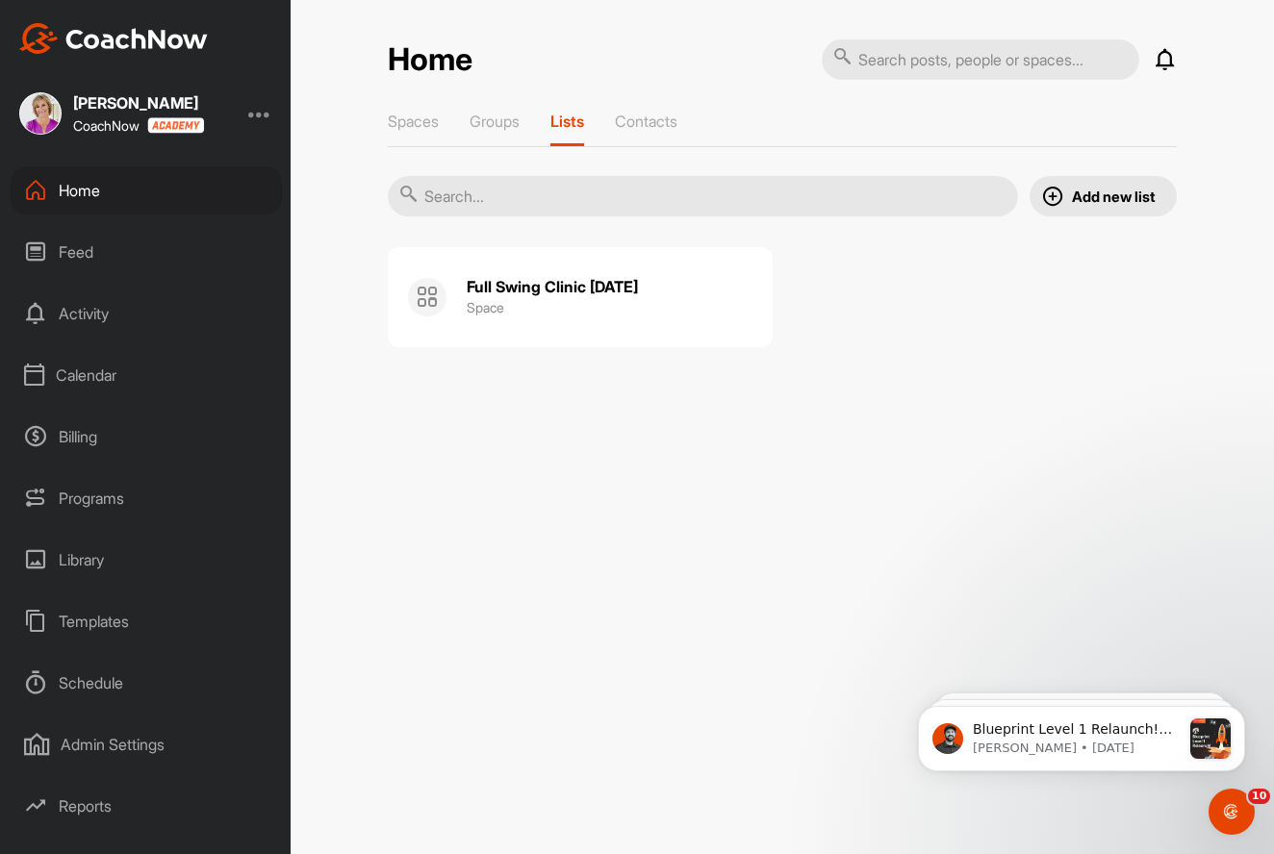
click at [46, 258] on icon at bounding box center [35, 252] width 23 height 23
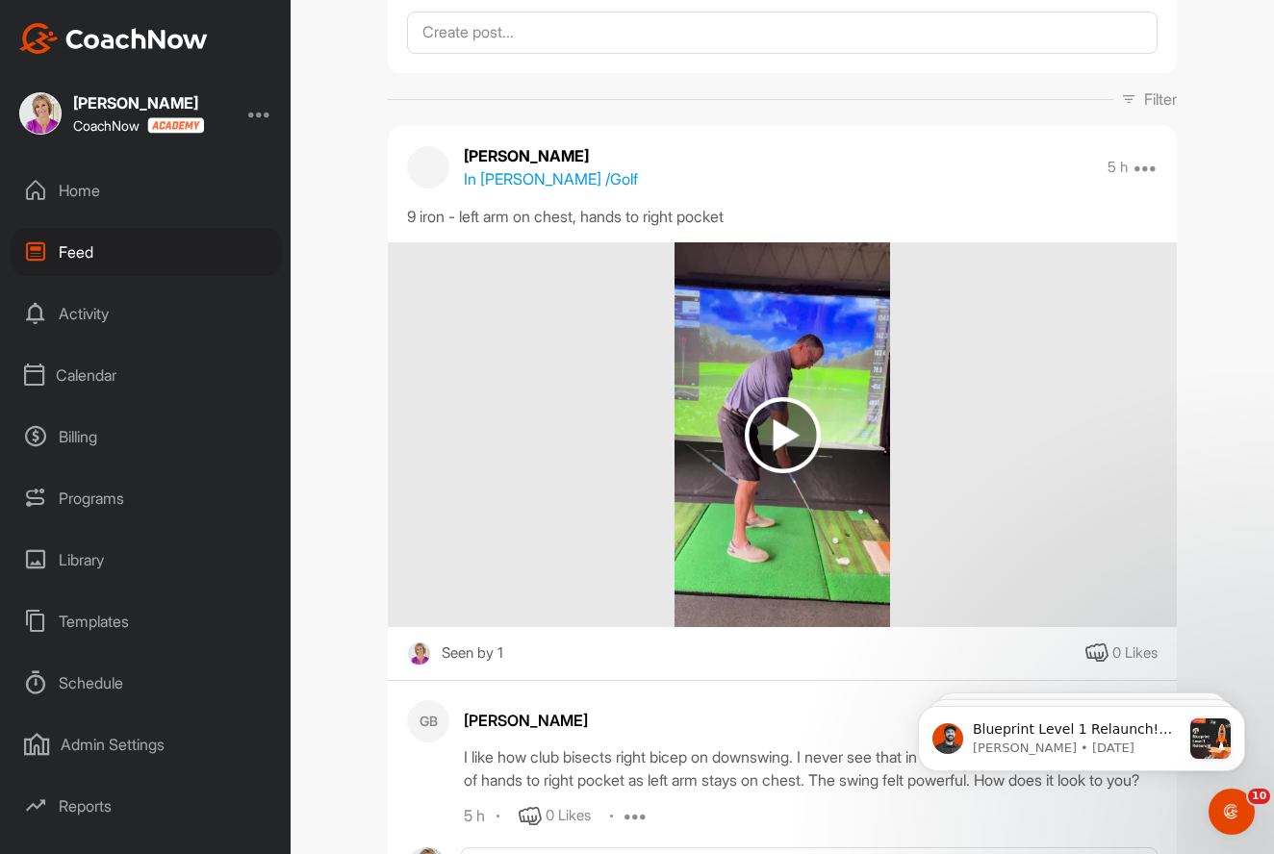
scroll to position [120, 0]
click at [770, 441] on img at bounding box center [783, 434] width 76 height 76
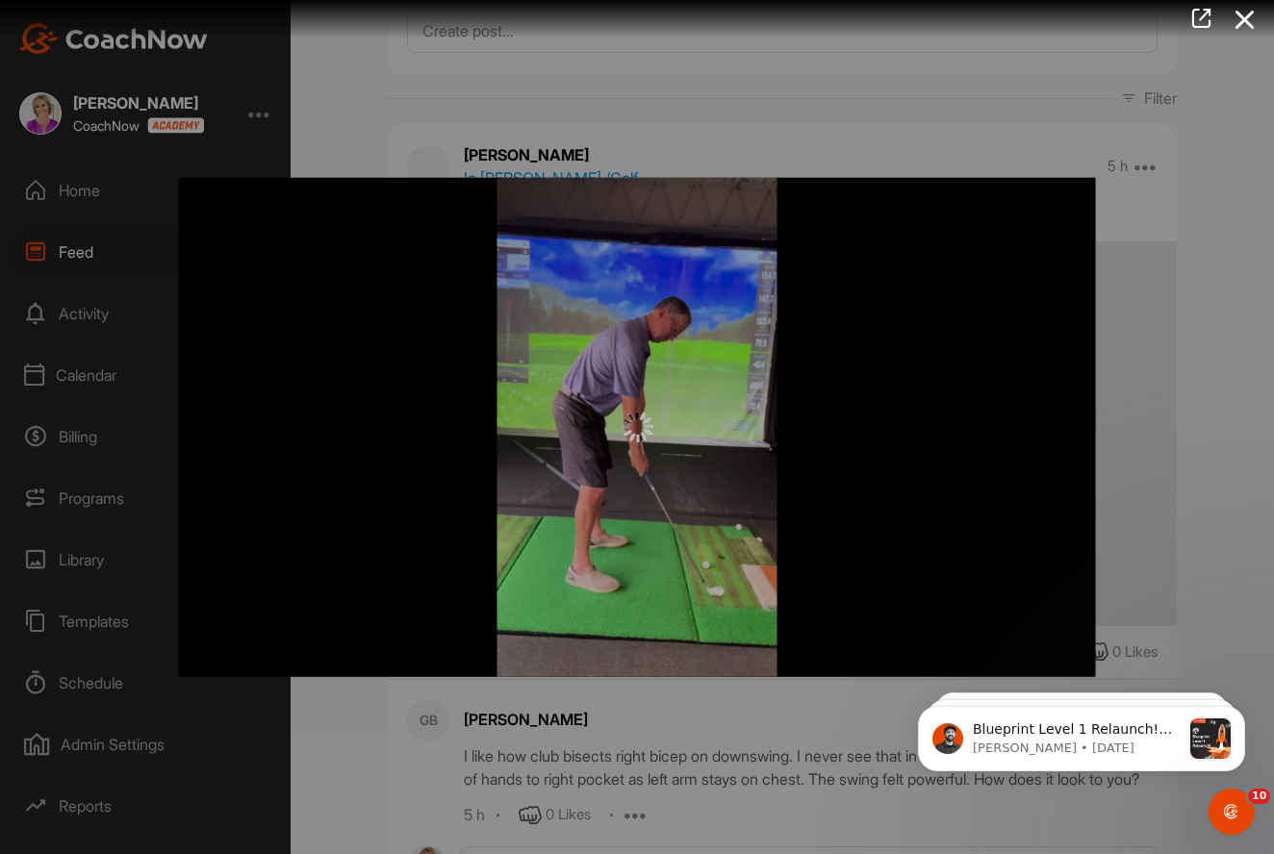
scroll to position [0, 0]
click at [90, 369] on div at bounding box center [637, 427] width 1274 height 854
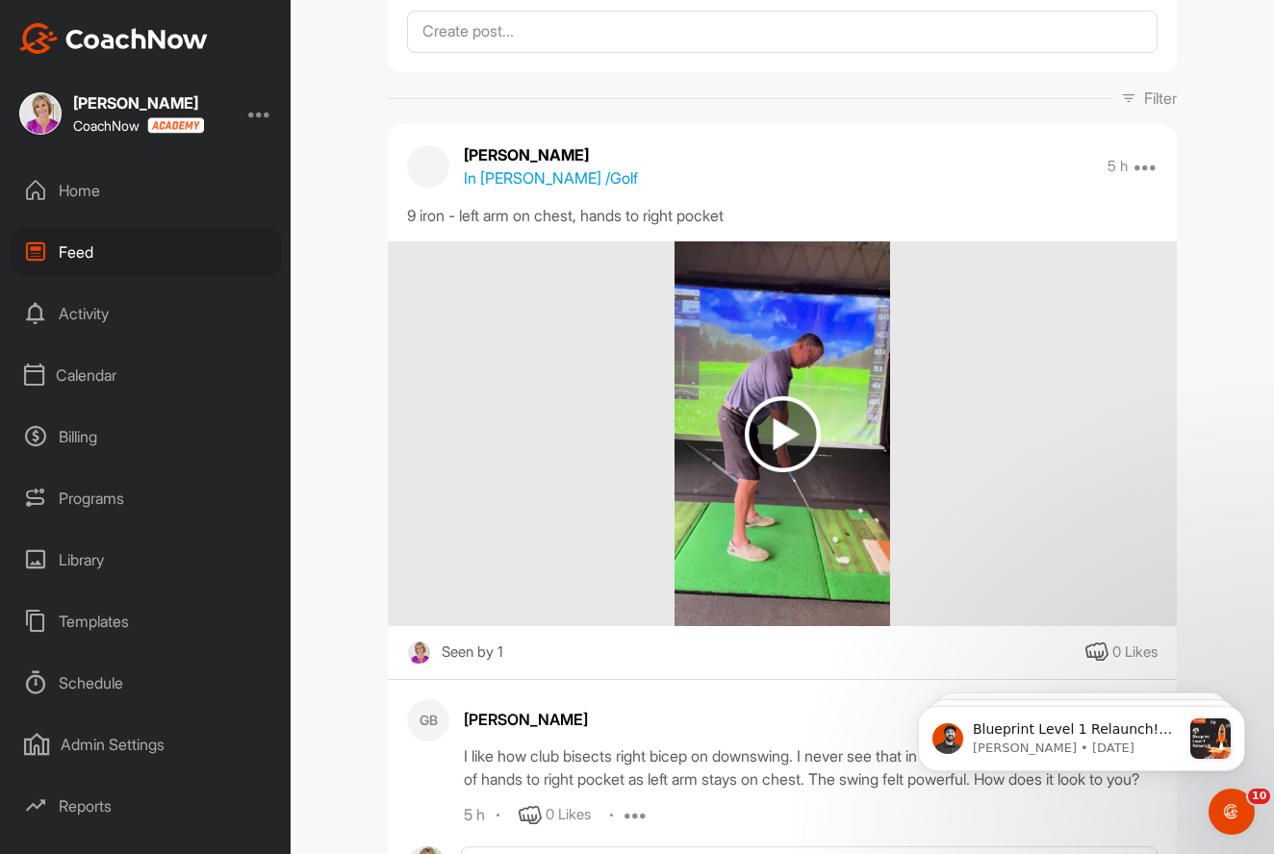
click at [89, 379] on div "Calendar" at bounding box center [146, 375] width 271 height 48
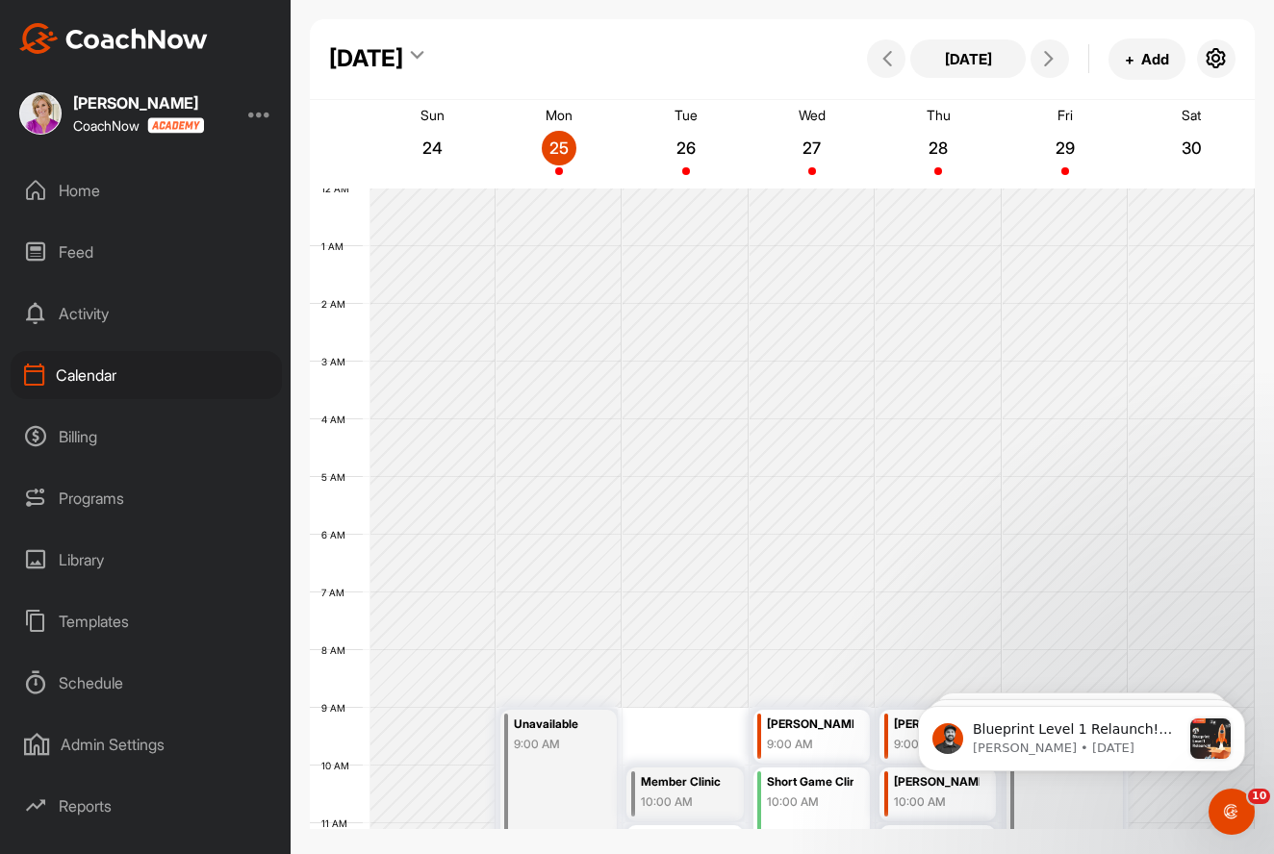
scroll to position [333, 0]
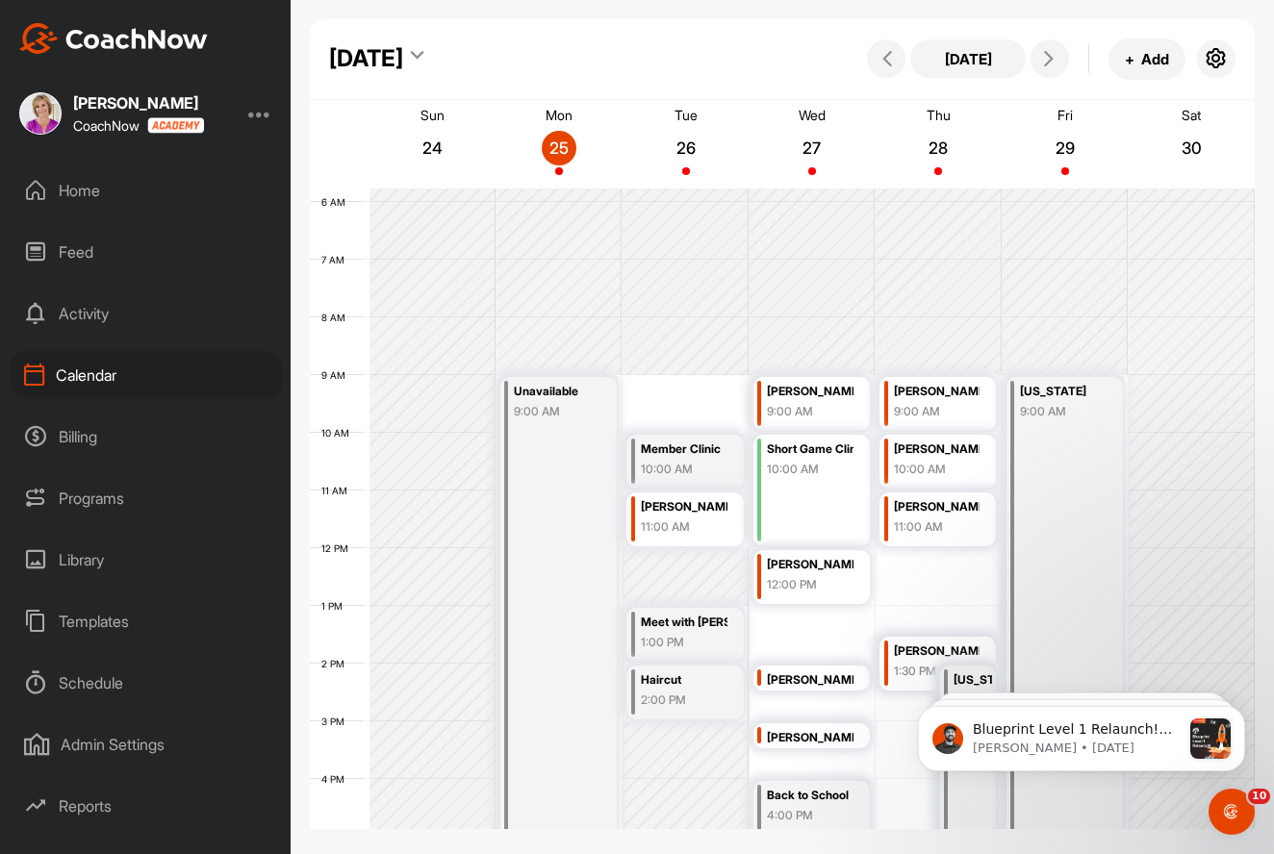
click at [80, 496] on div "Programs" at bounding box center [146, 498] width 271 height 48
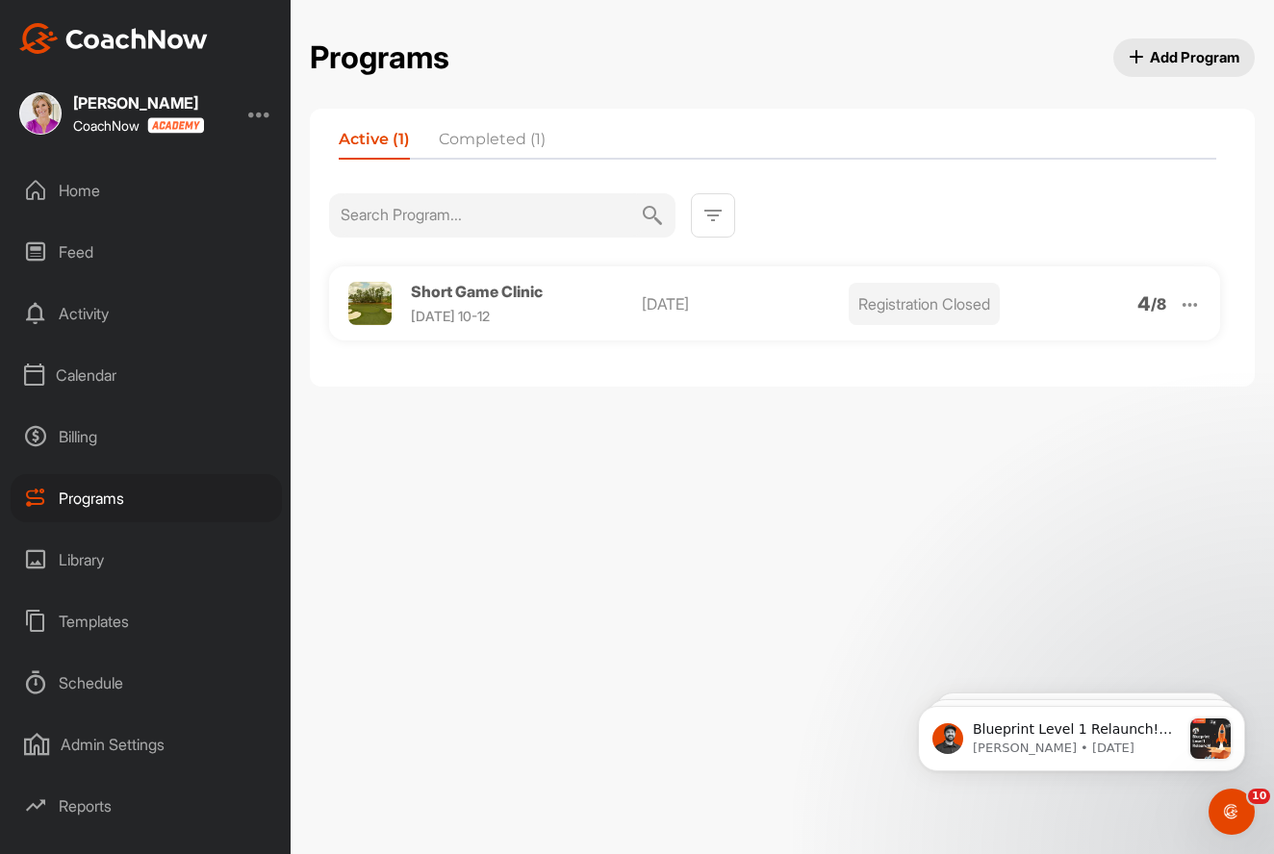
click at [711, 216] on img at bounding box center [712, 215] width 23 height 23
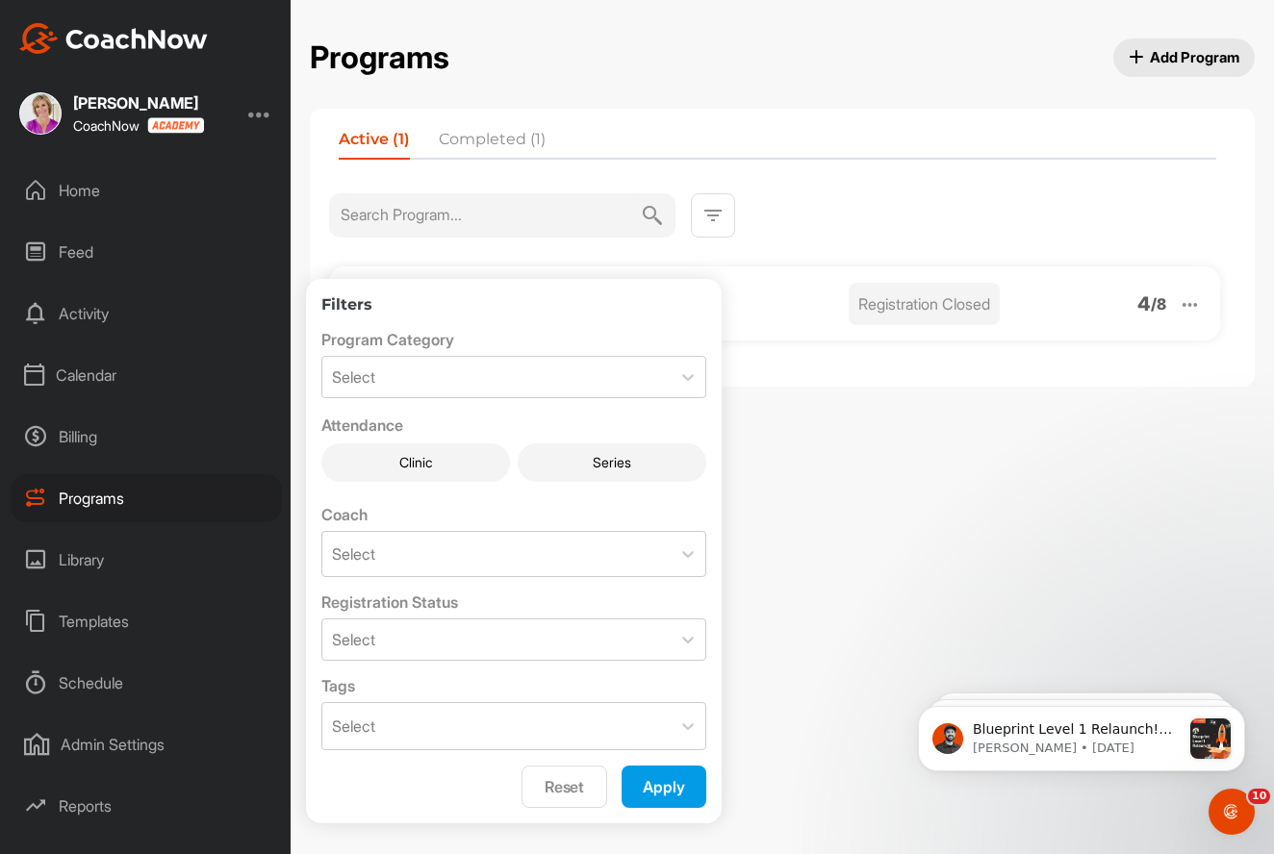
click at [980, 190] on div "Active (1) Completed (1) Short Game Clinic [DATE]-12 [DATE] Registration Closed…" at bounding box center [782, 248] width 945 height 279
click at [1057, 405] on div "Programs Add Program Active (1) Completed (1) Short Game Clinic [DATE]-12 [DATE…" at bounding box center [782, 427] width 983 height 854
click at [567, 792] on button "Reset" at bounding box center [565, 787] width 86 height 42
click at [866, 553] on div "Programs Add Program Active (1) Completed (1) Short Game Clinic [DATE]-12 [DATE…" at bounding box center [782, 427] width 983 height 854
click at [575, 788] on button "Reset" at bounding box center [565, 787] width 86 height 42
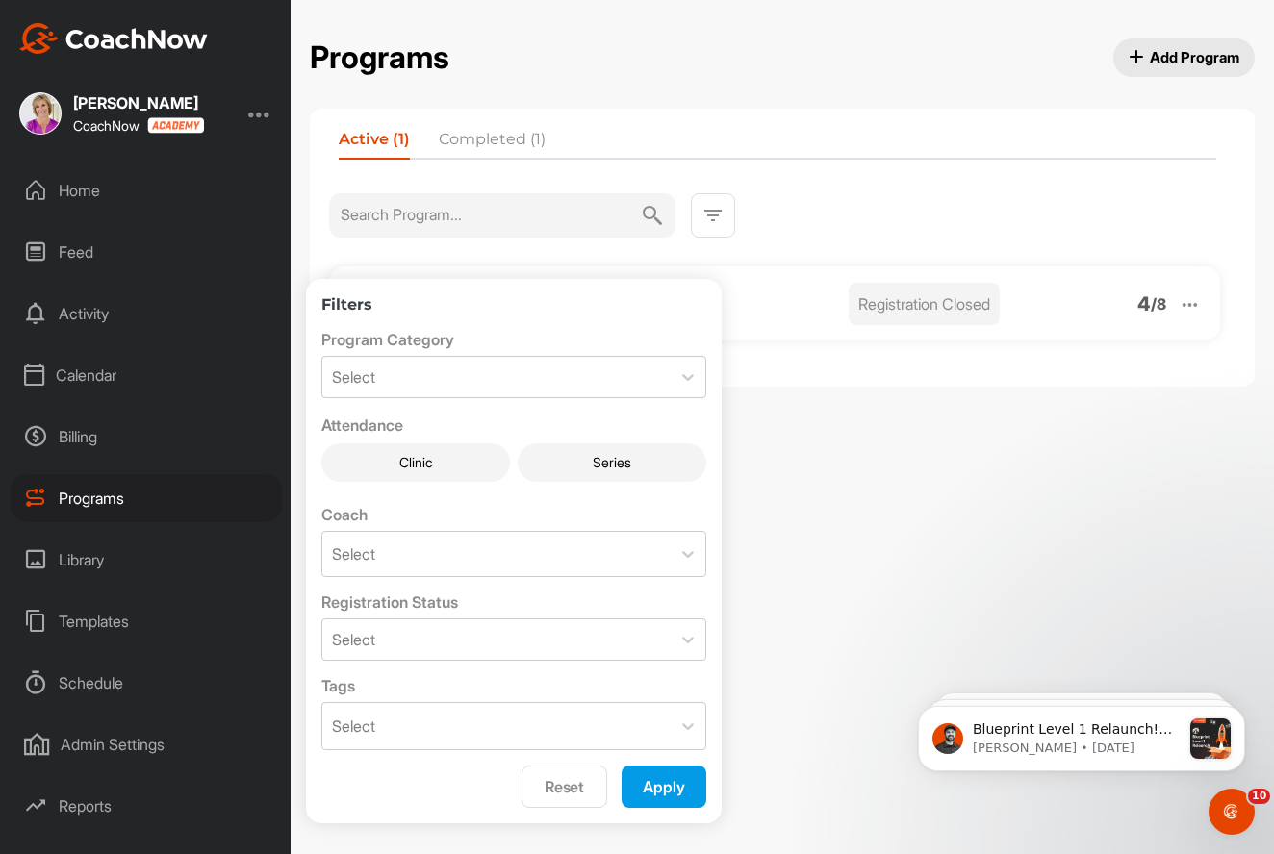
click at [575, 788] on button "Reset" at bounding box center [565, 787] width 86 height 42
click at [643, 784] on button "Apply" at bounding box center [664, 787] width 85 height 42
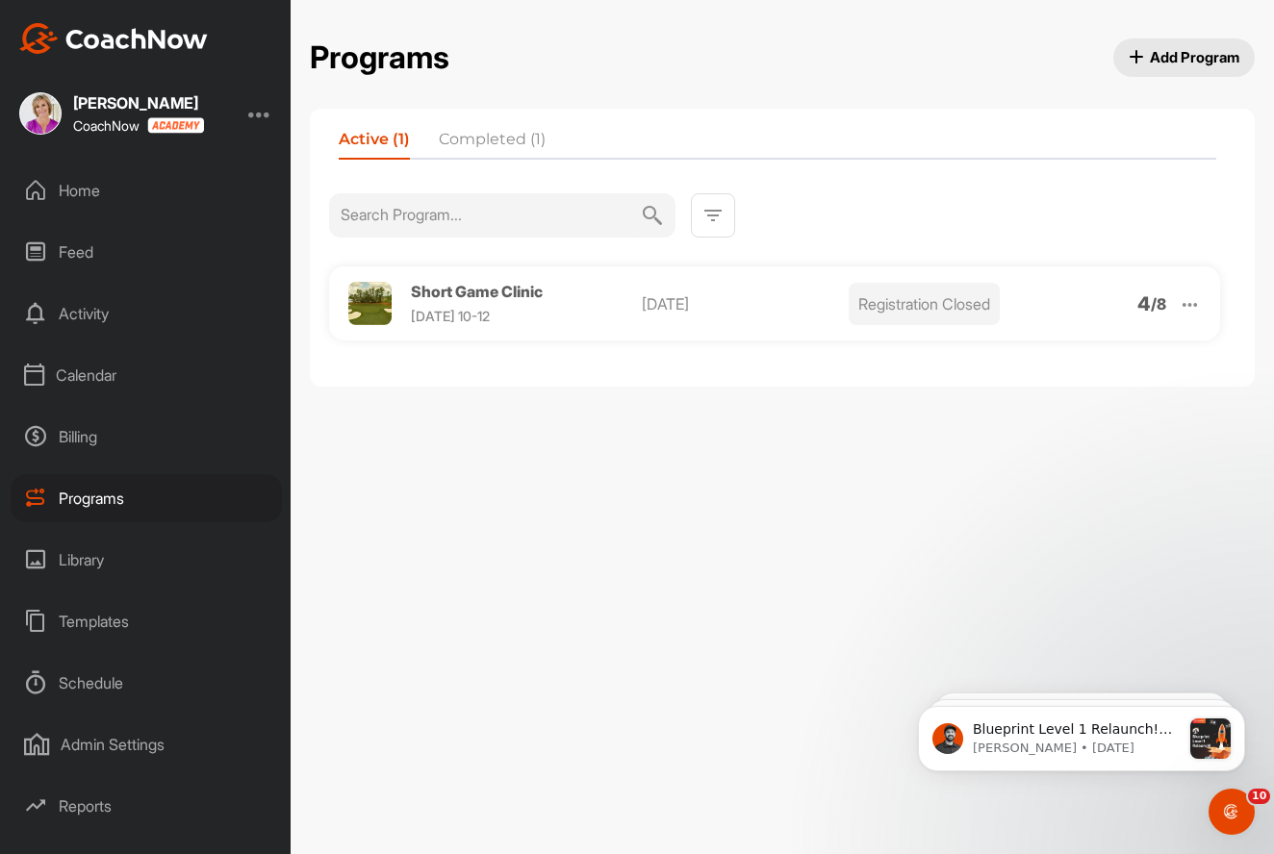
click at [1188, 301] on img at bounding box center [1190, 304] width 22 height 22
click at [1020, 404] on li "Edit" at bounding box center [1079, 404] width 237 height 31
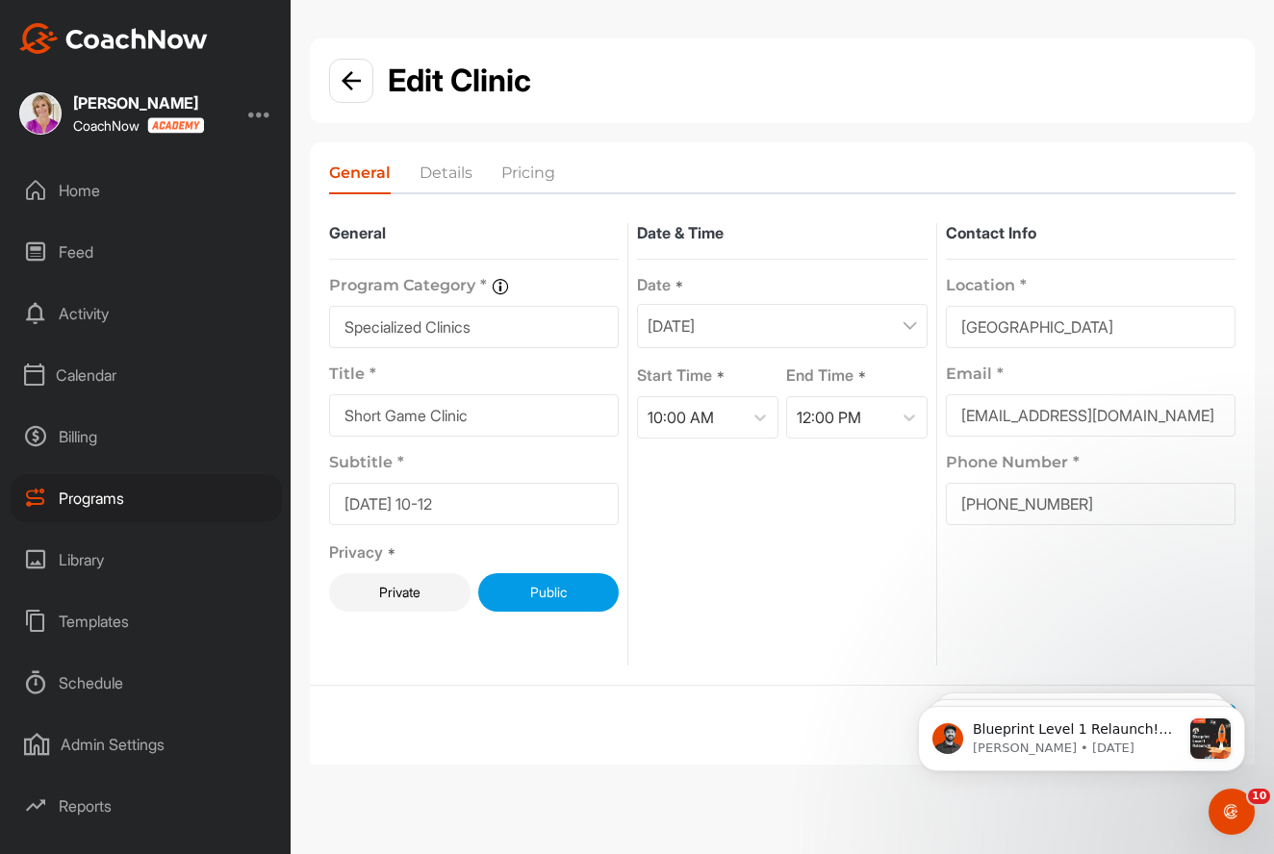
click at [440, 174] on li "Details" at bounding box center [446, 177] width 53 height 31
click at [416, 198] on div "General Details Pricing" at bounding box center [782, 173] width 945 height 62
click at [429, 179] on li "Details" at bounding box center [446, 177] width 53 height 31
click at [524, 175] on li "Pricing" at bounding box center [528, 177] width 54 height 31
click at [579, 598] on button "Public" at bounding box center [548, 592] width 141 height 38
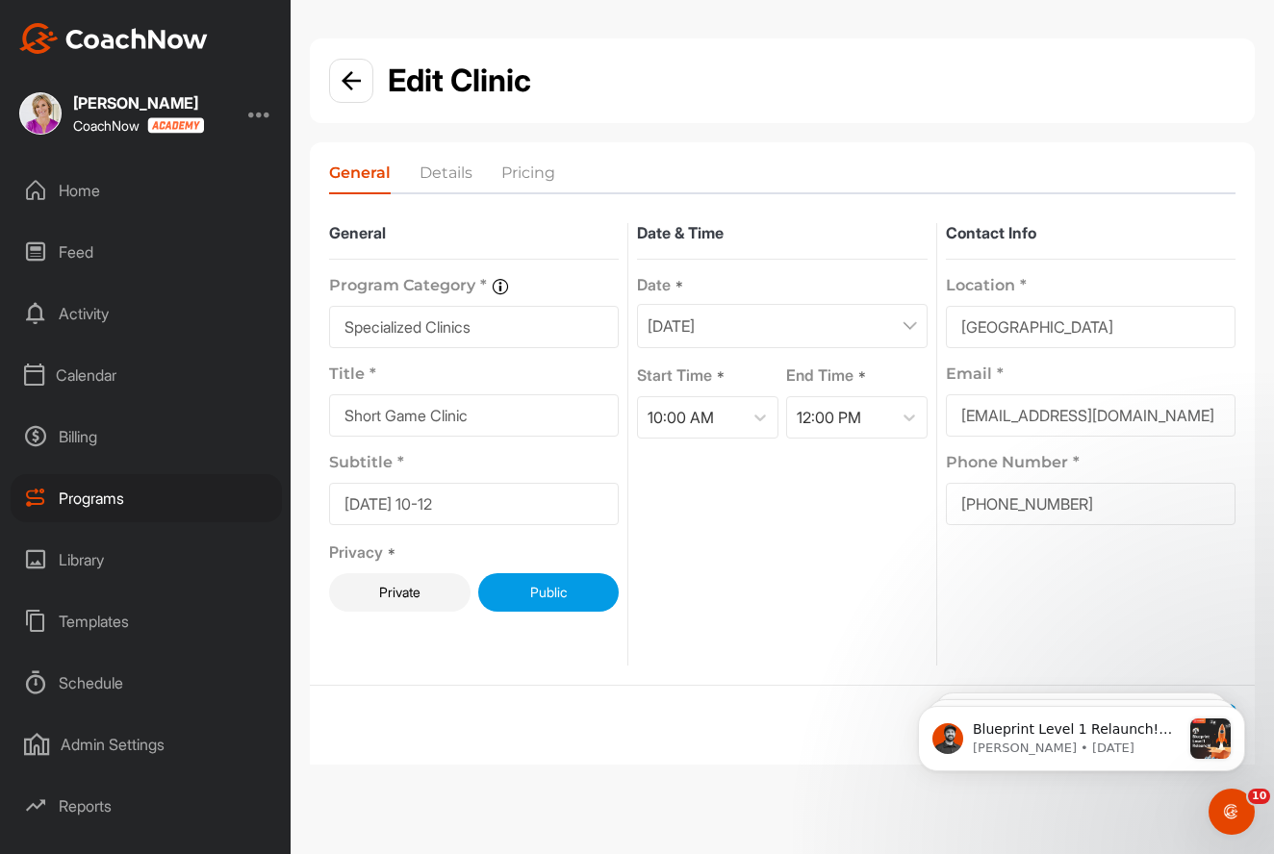
click at [547, 592] on button "Public" at bounding box center [548, 592] width 141 height 38
click at [349, 85] on img at bounding box center [351, 80] width 19 height 19
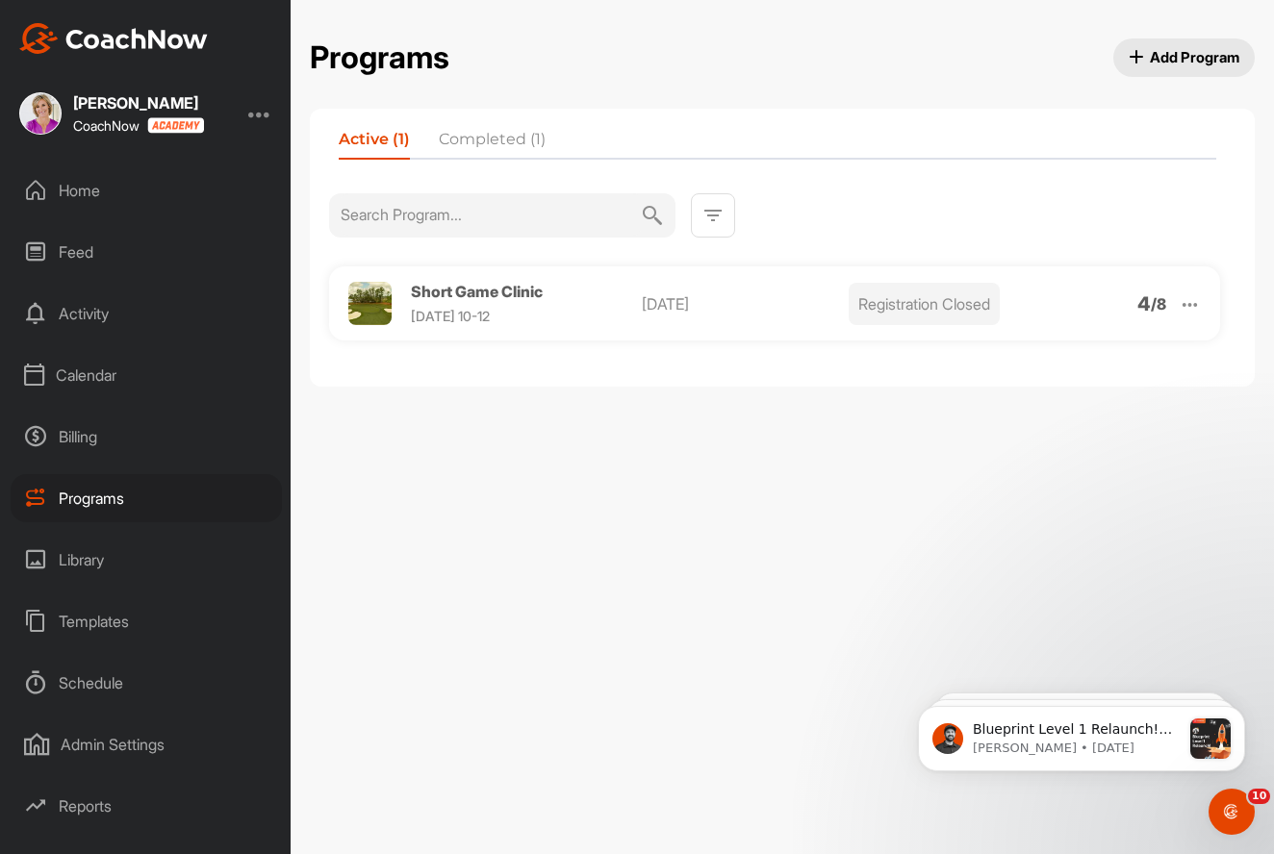
click at [1200, 297] on img at bounding box center [1190, 304] width 22 height 22
click at [1012, 352] on li "View" at bounding box center [1079, 354] width 237 height 31
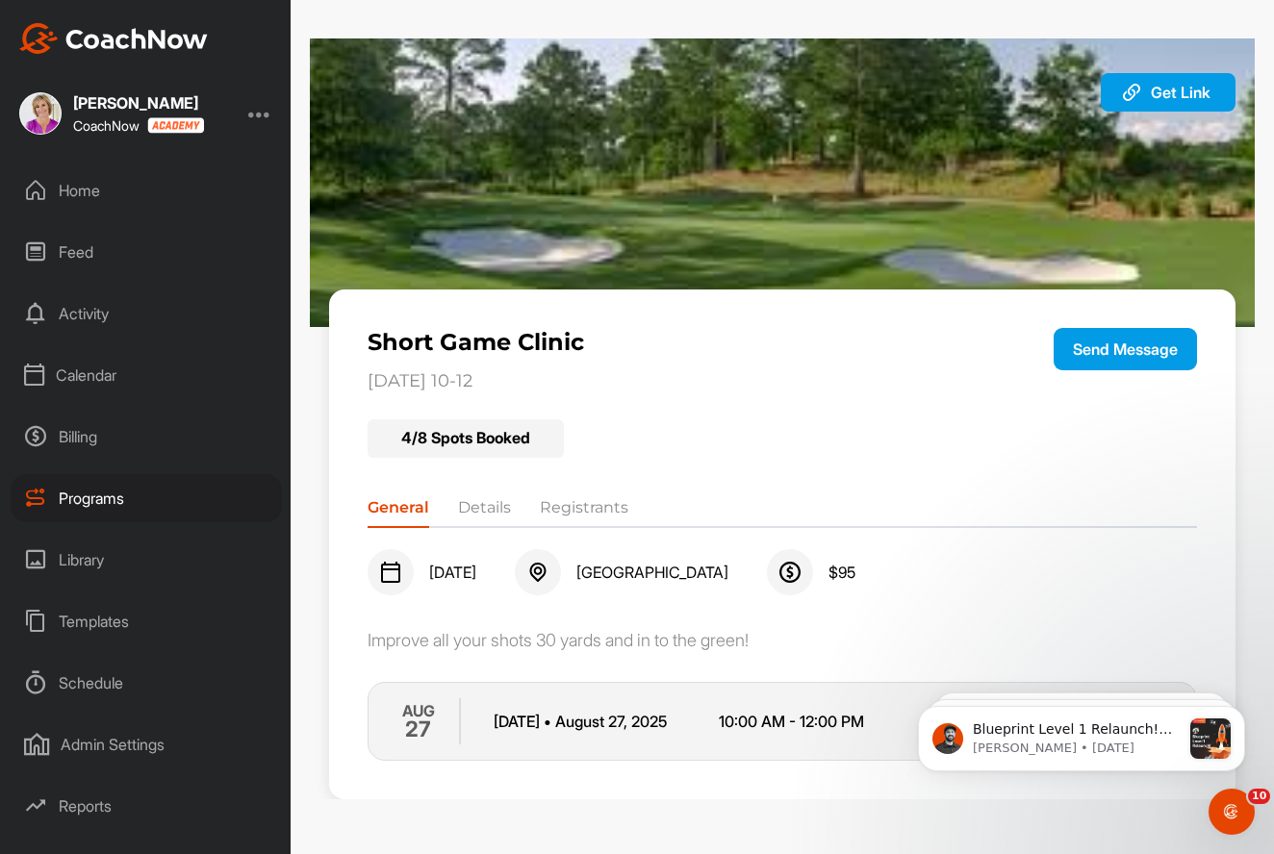
click at [497, 504] on li "Details" at bounding box center [484, 512] width 53 height 31
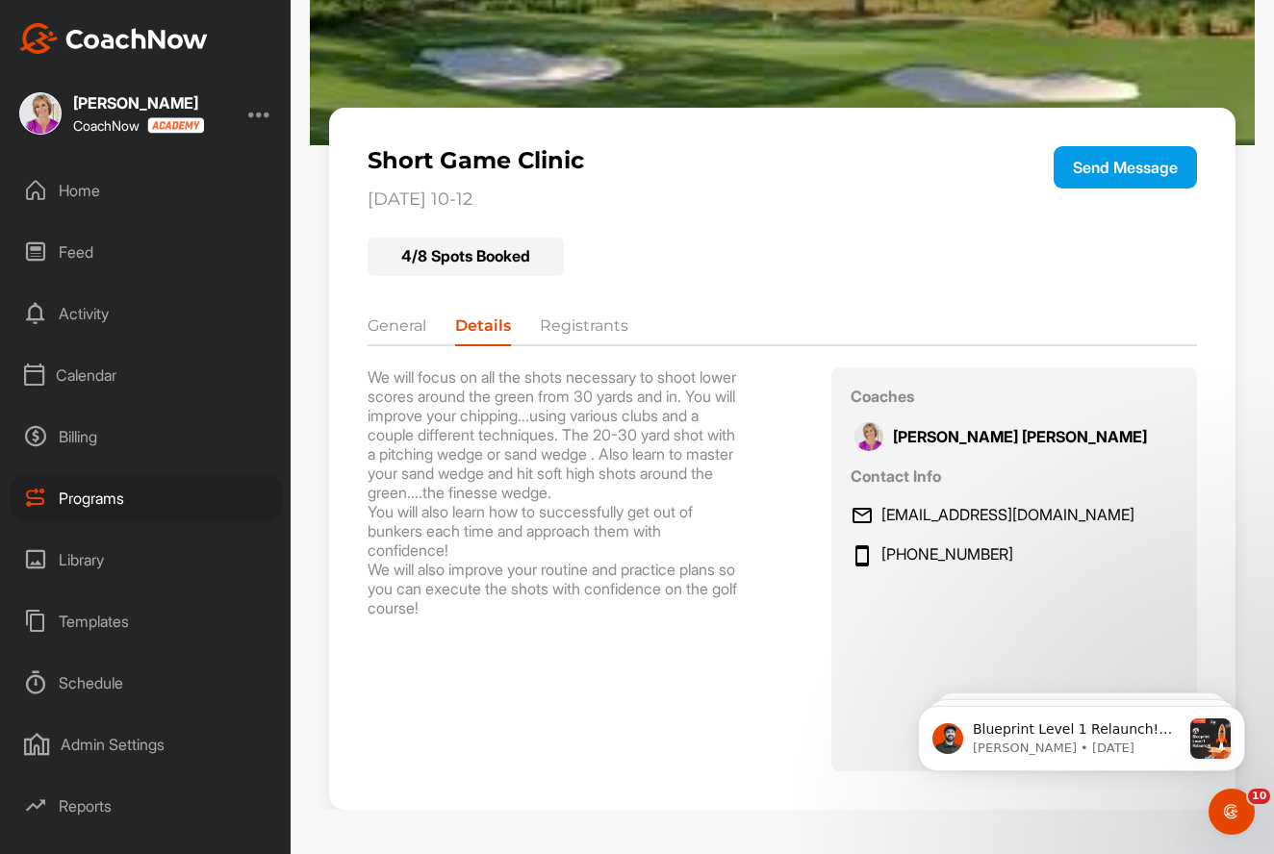
scroll to position [181, 0]
click at [591, 328] on li "Registrants" at bounding box center [584, 331] width 89 height 31
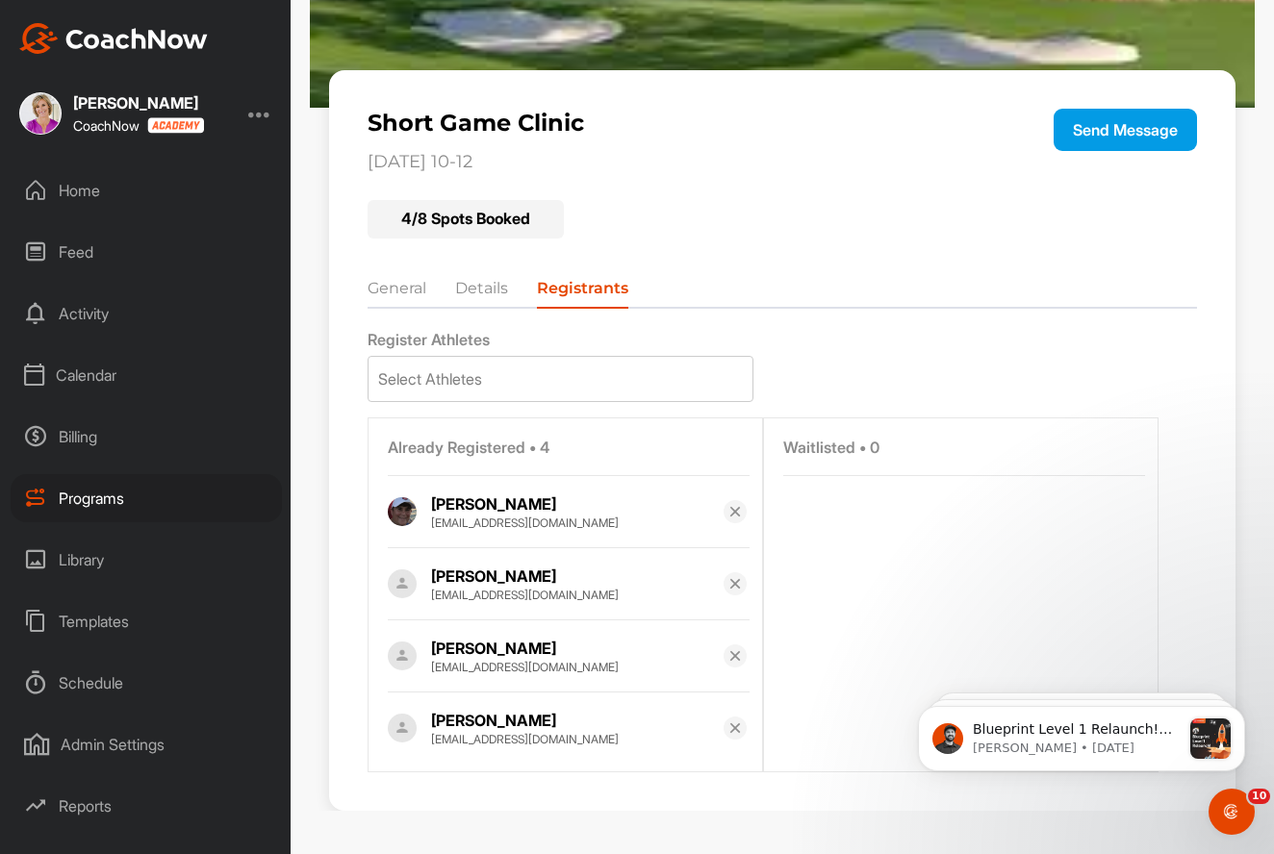
scroll to position [0, 0]
click at [81, 750] on div "Admin Settings" at bounding box center [146, 745] width 271 height 48
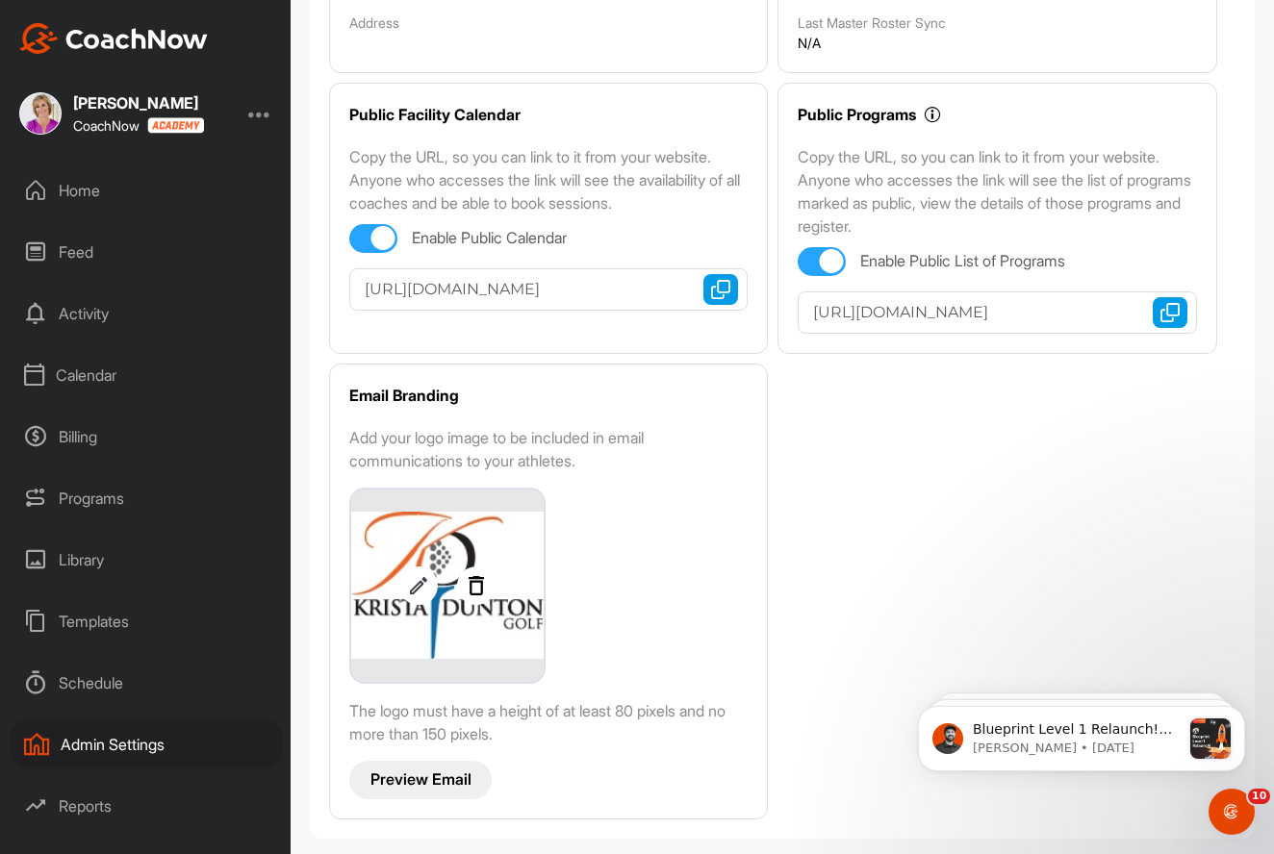
scroll to position [338, 0]
click at [124, 498] on div "Programs" at bounding box center [146, 498] width 271 height 48
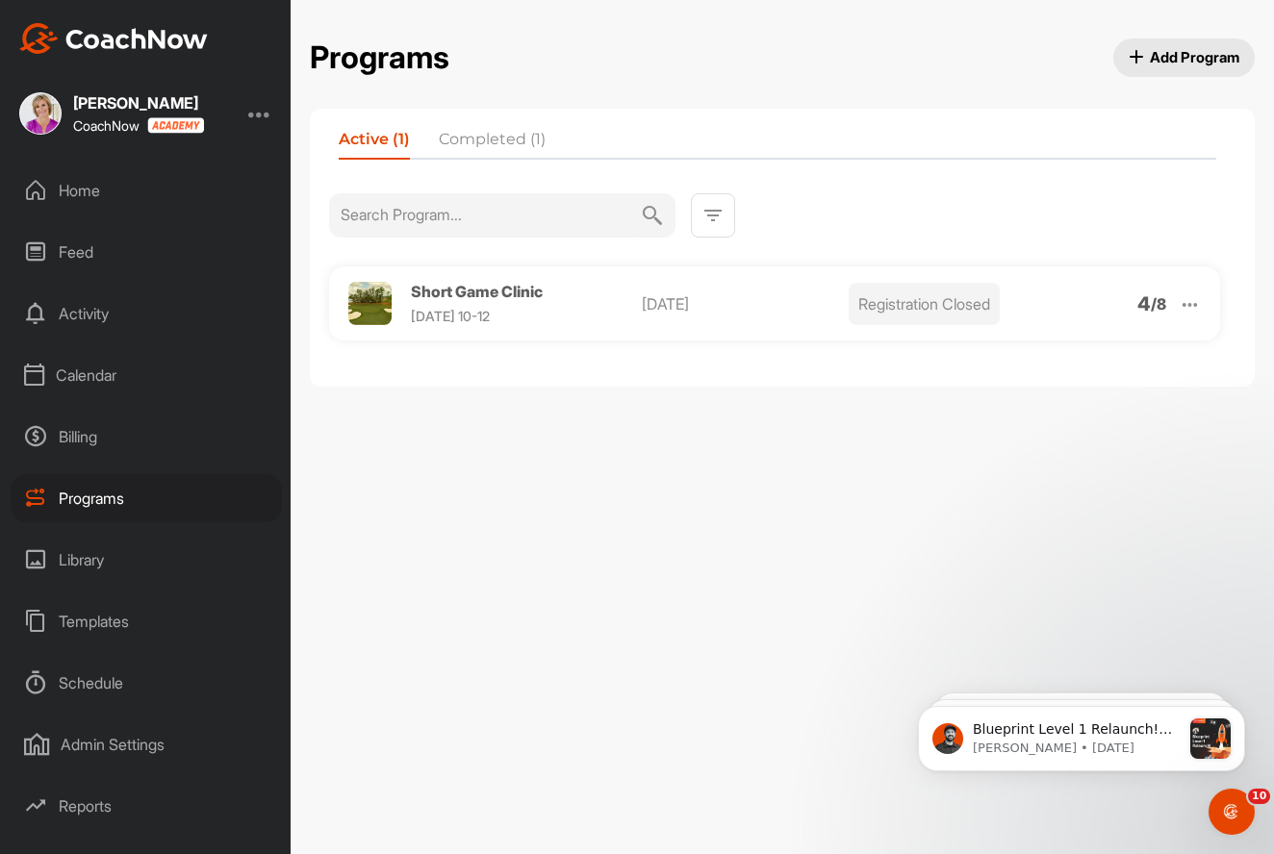
click at [709, 218] on img at bounding box center [712, 215] width 23 height 23
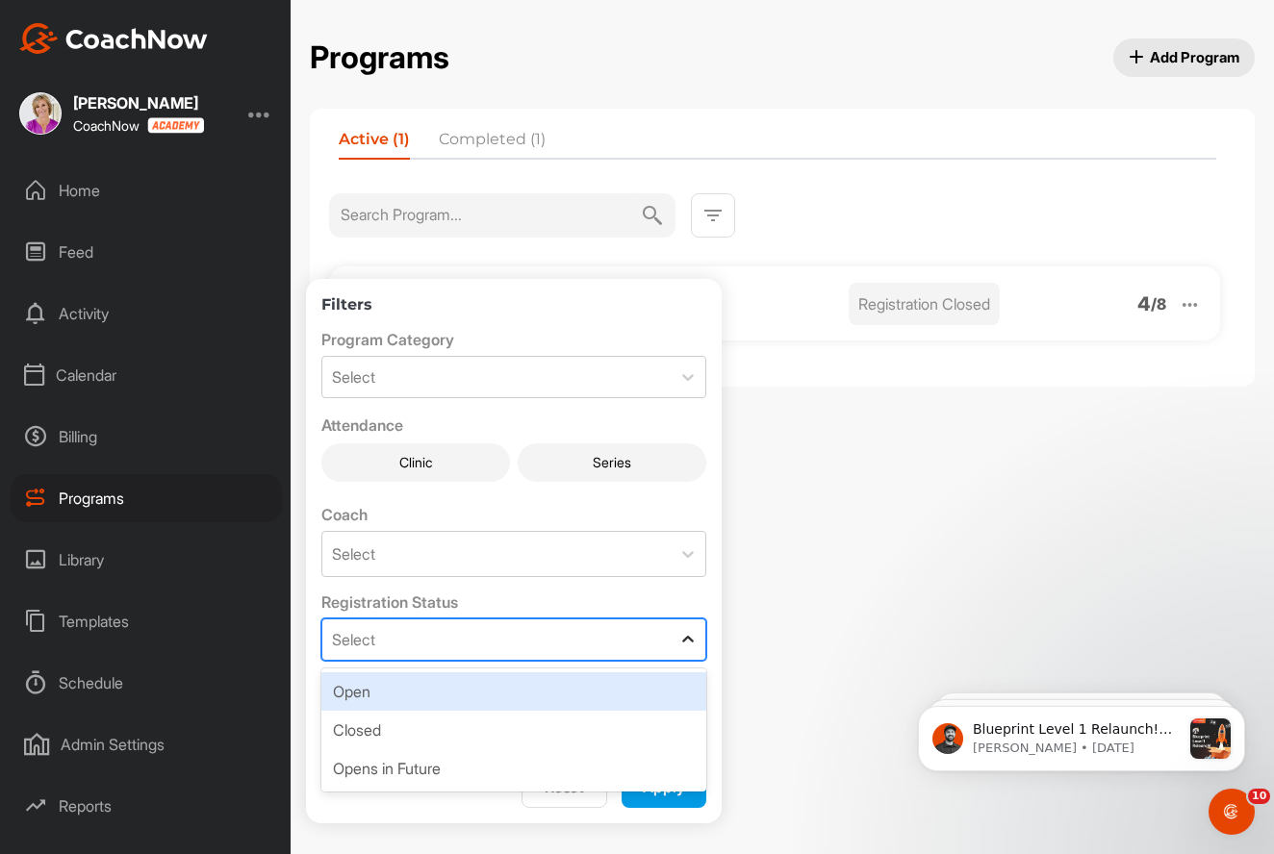
click at [684, 640] on icon at bounding box center [688, 639] width 12 height 7
click at [633, 685] on div "Open" at bounding box center [513, 692] width 385 height 38
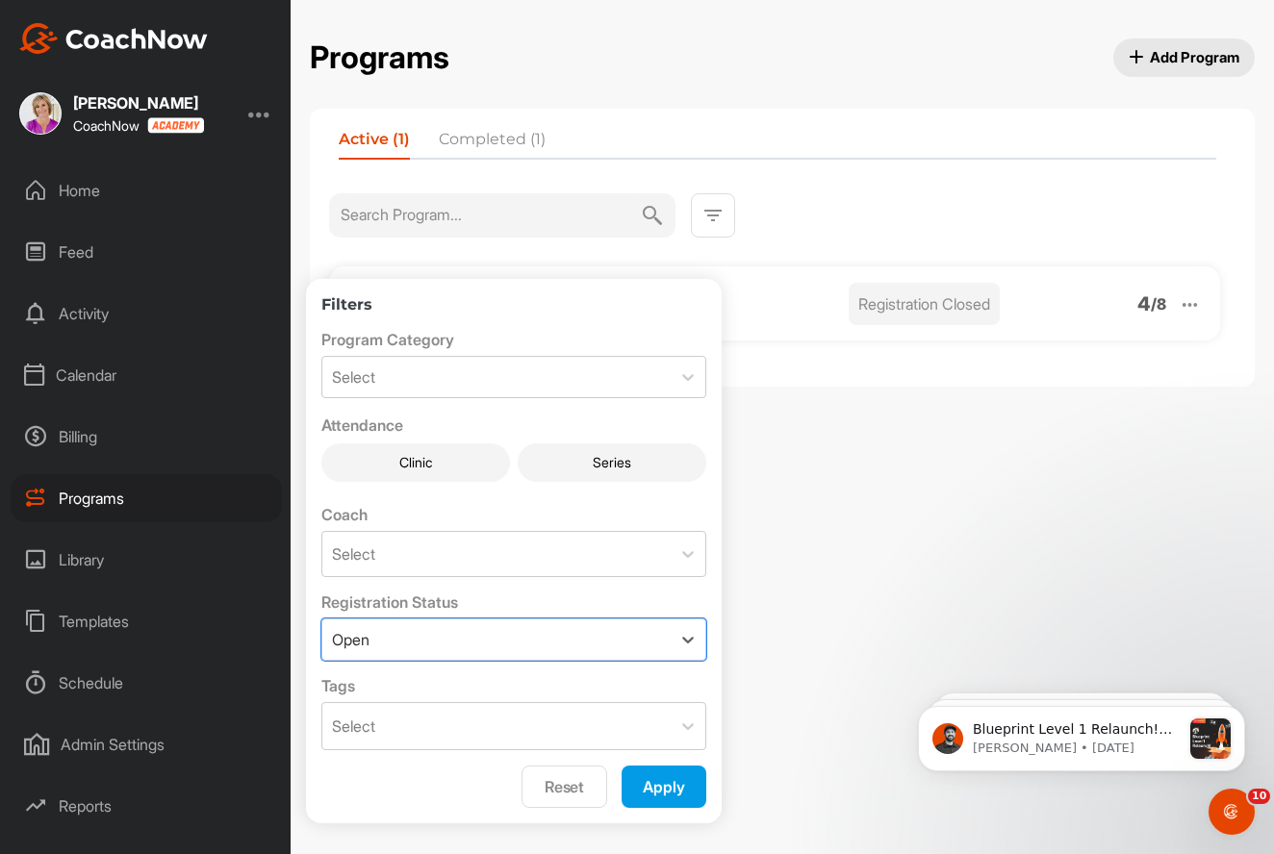
click at [681, 791] on button "Apply" at bounding box center [664, 787] width 85 height 42
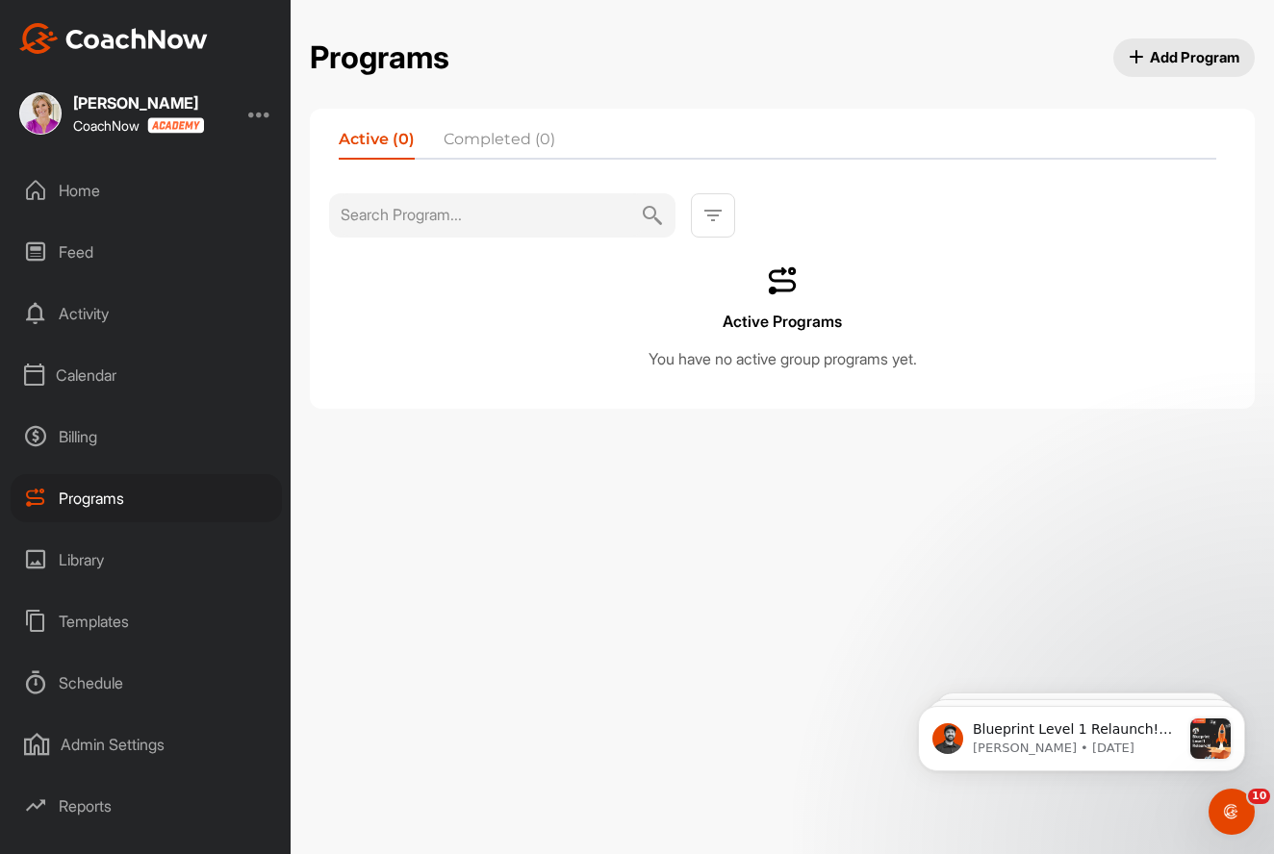
click at [115, 739] on div "Admin Settings" at bounding box center [146, 745] width 271 height 48
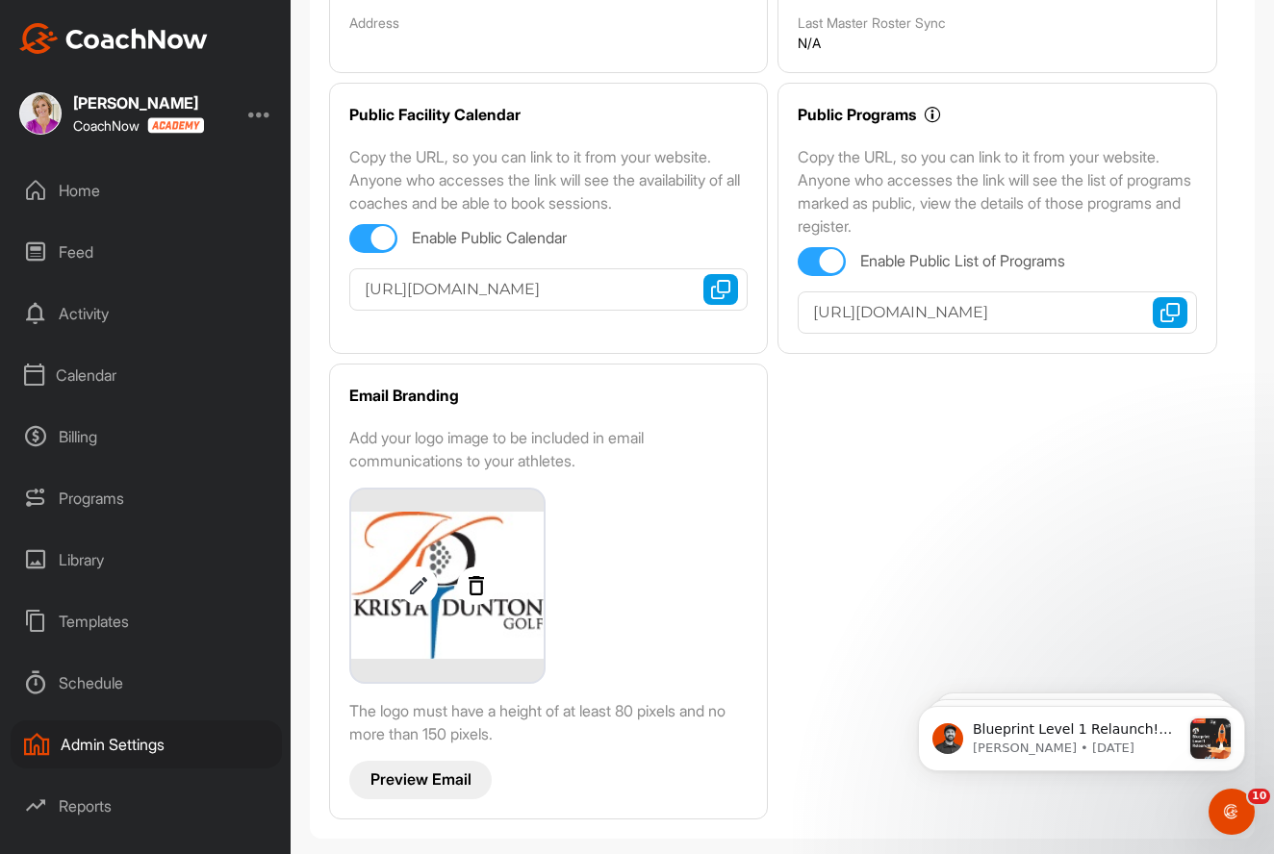
scroll to position [338, 0]
click at [89, 694] on div "Schedule" at bounding box center [146, 683] width 271 height 48
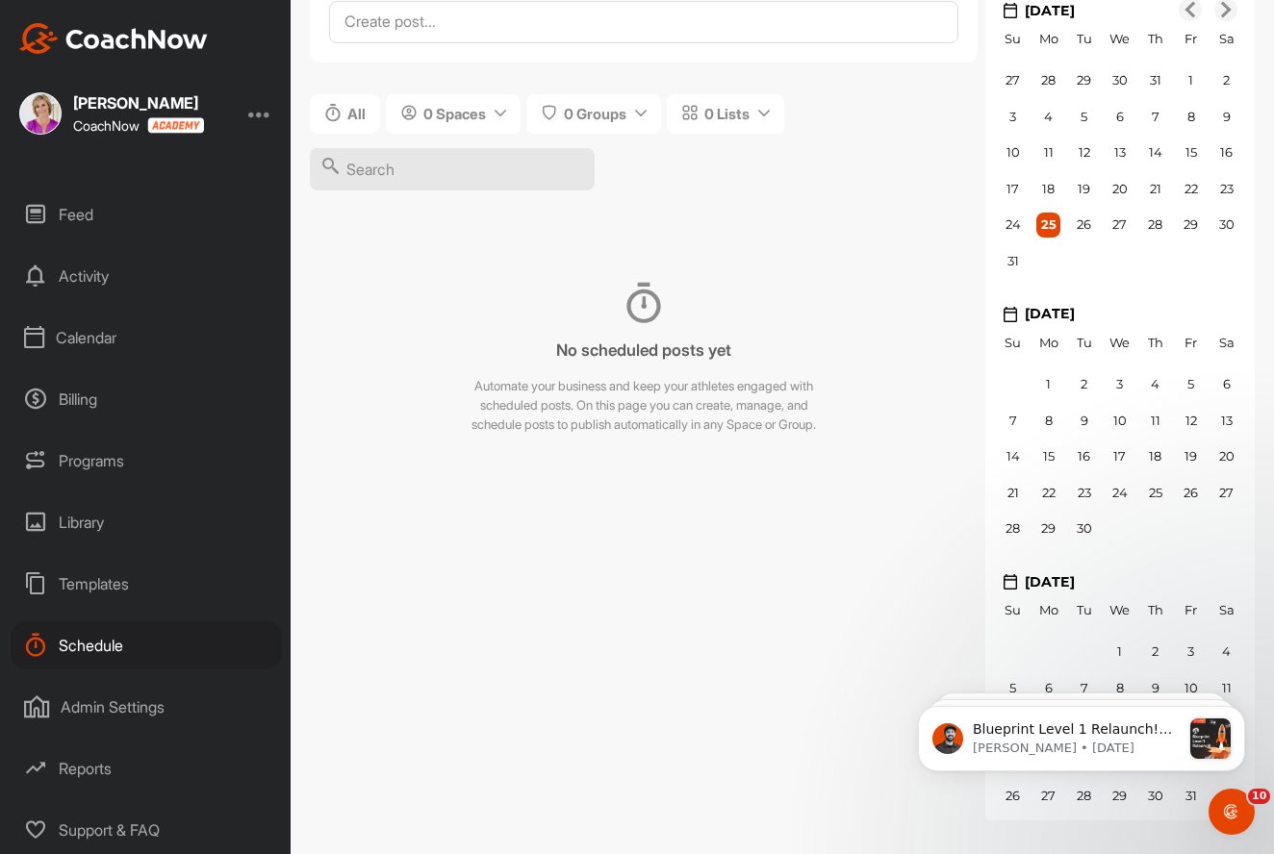
scroll to position [38, 0]
click at [265, 113] on div at bounding box center [259, 113] width 23 height 23
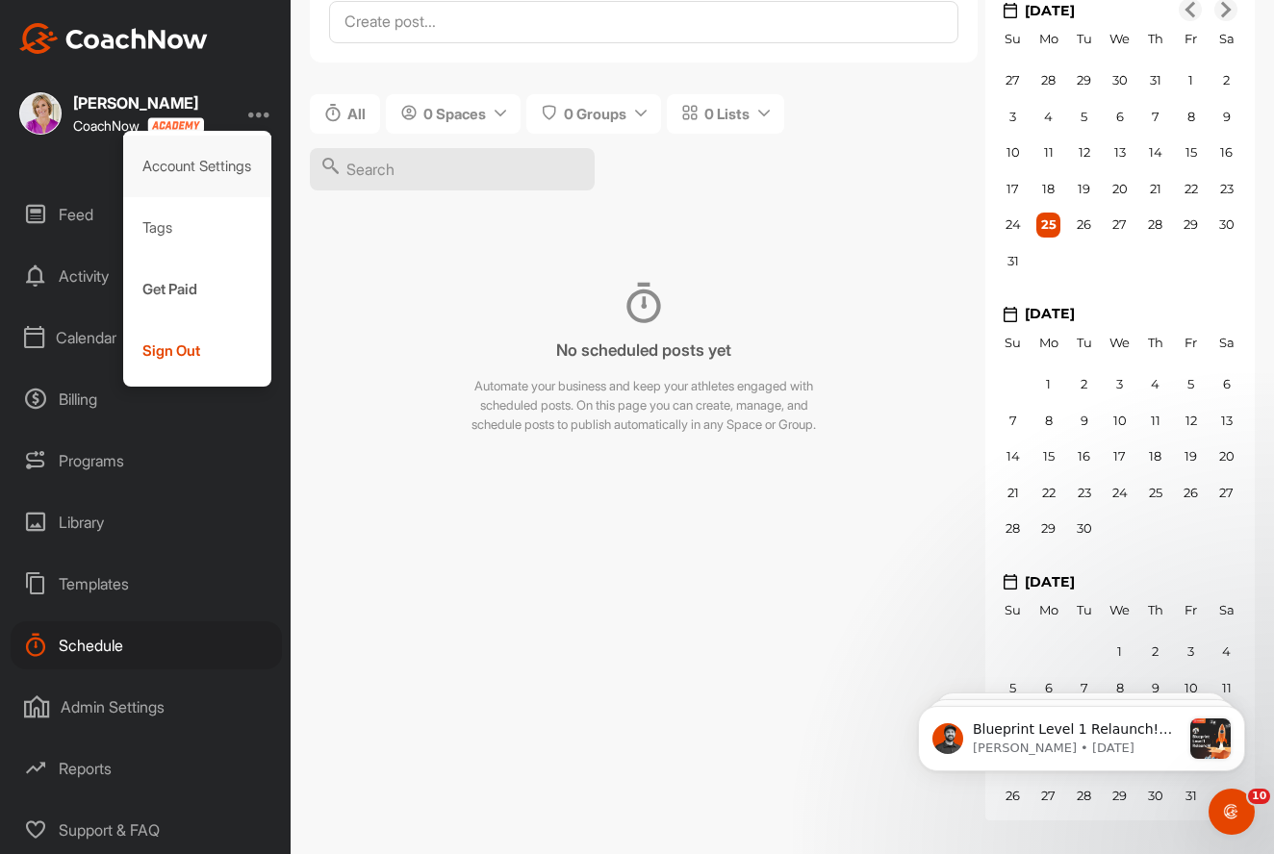
click at [234, 157] on div "Account Settings" at bounding box center [197, 167] width 149 height 62
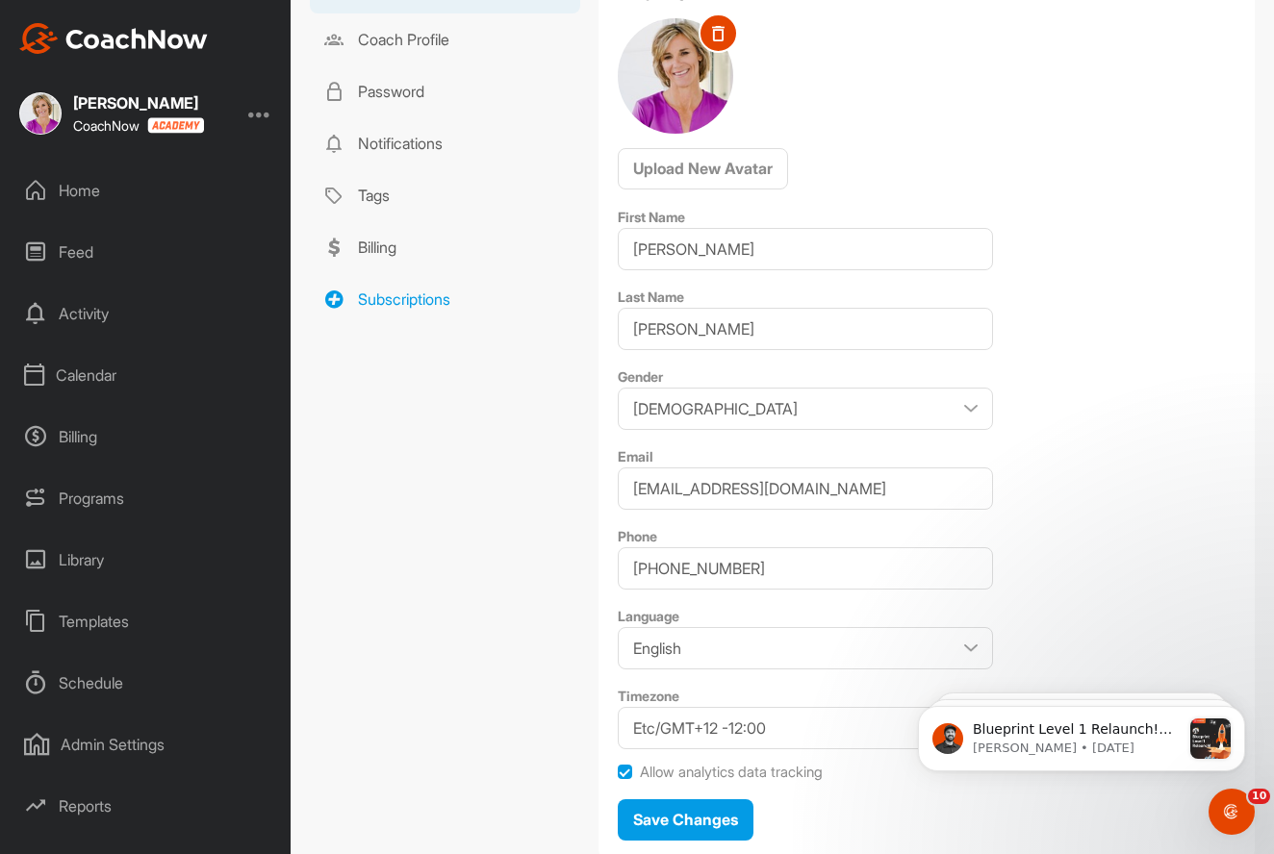
scroll to position [158, 0]
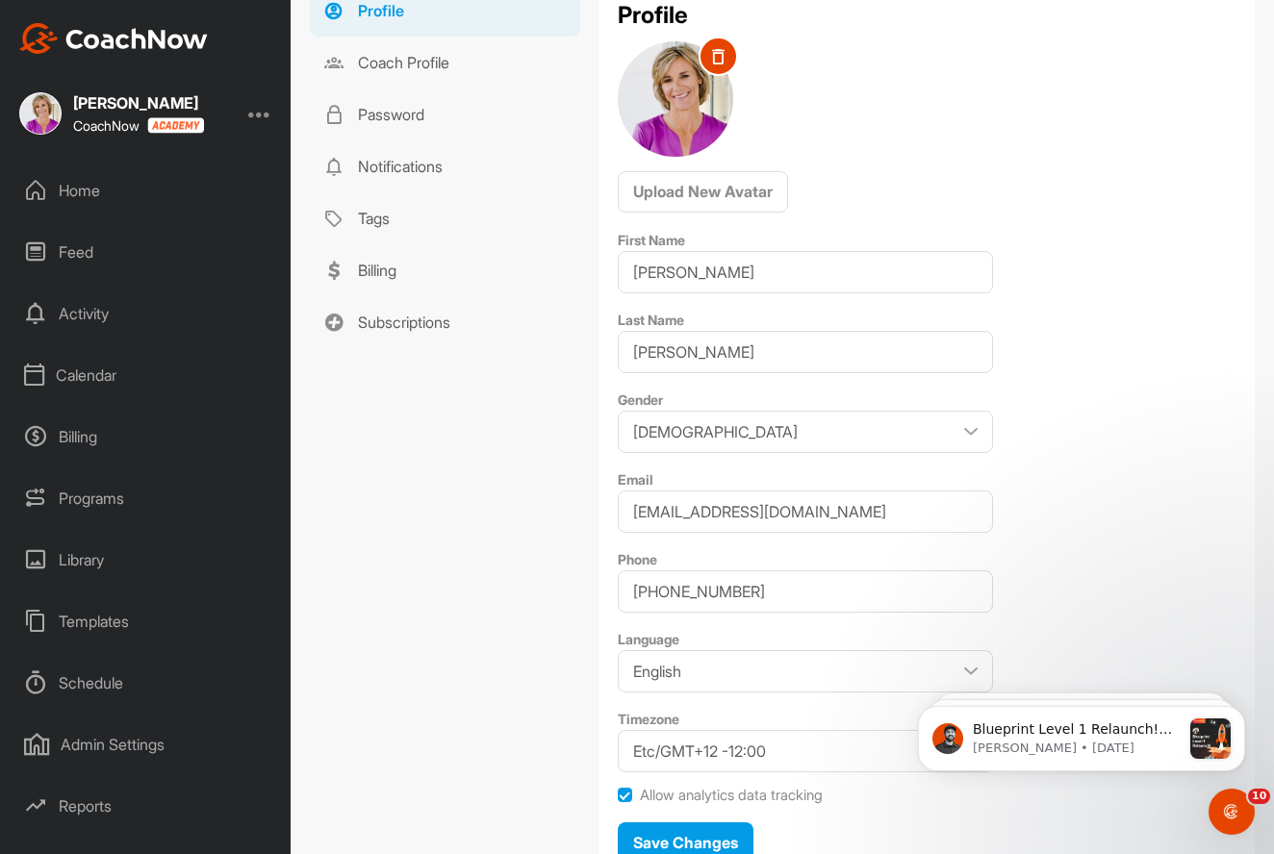
click at [69, 206] on div "Home" at bounding box center [146, 190] width 271 height 48
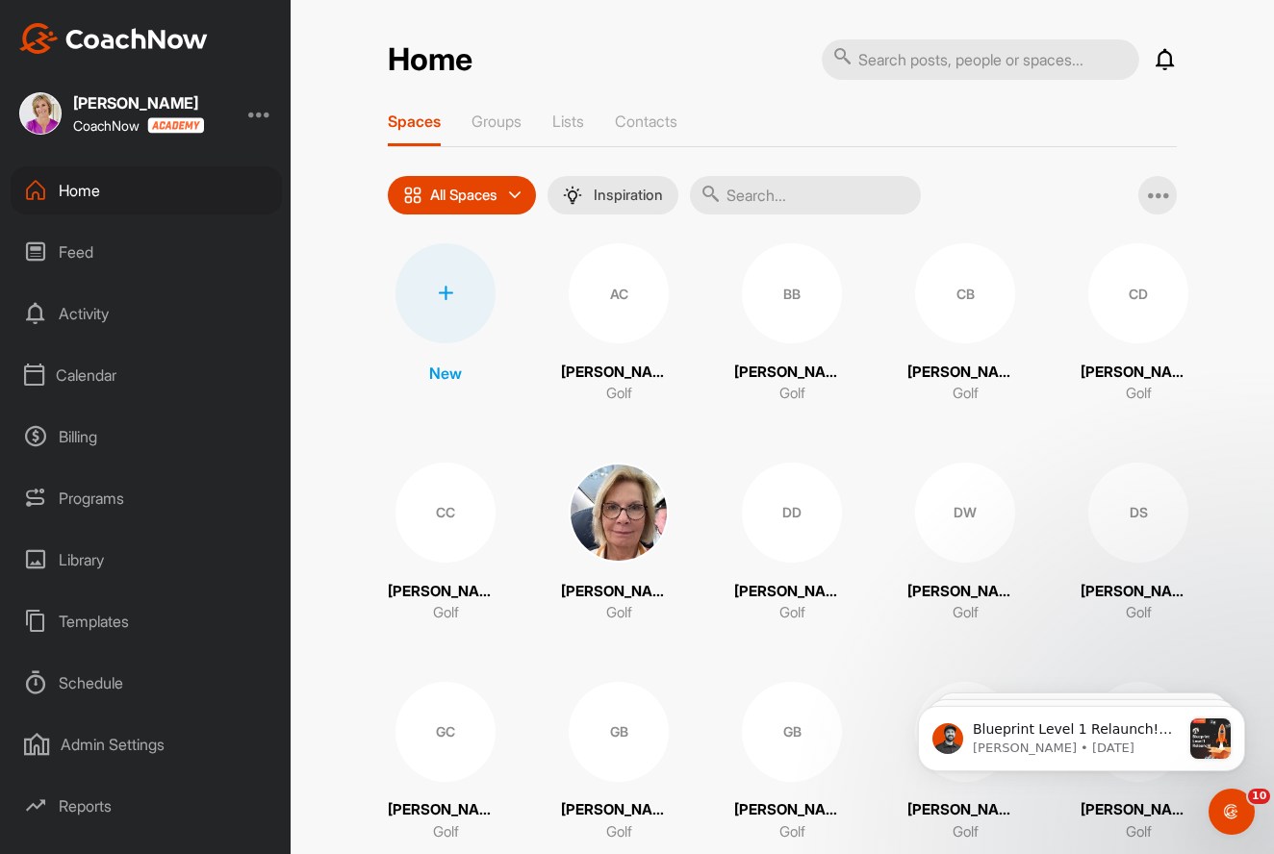
click at [76, 503] on div "Programs" at bounding box center [146, 498] width 271 height 48
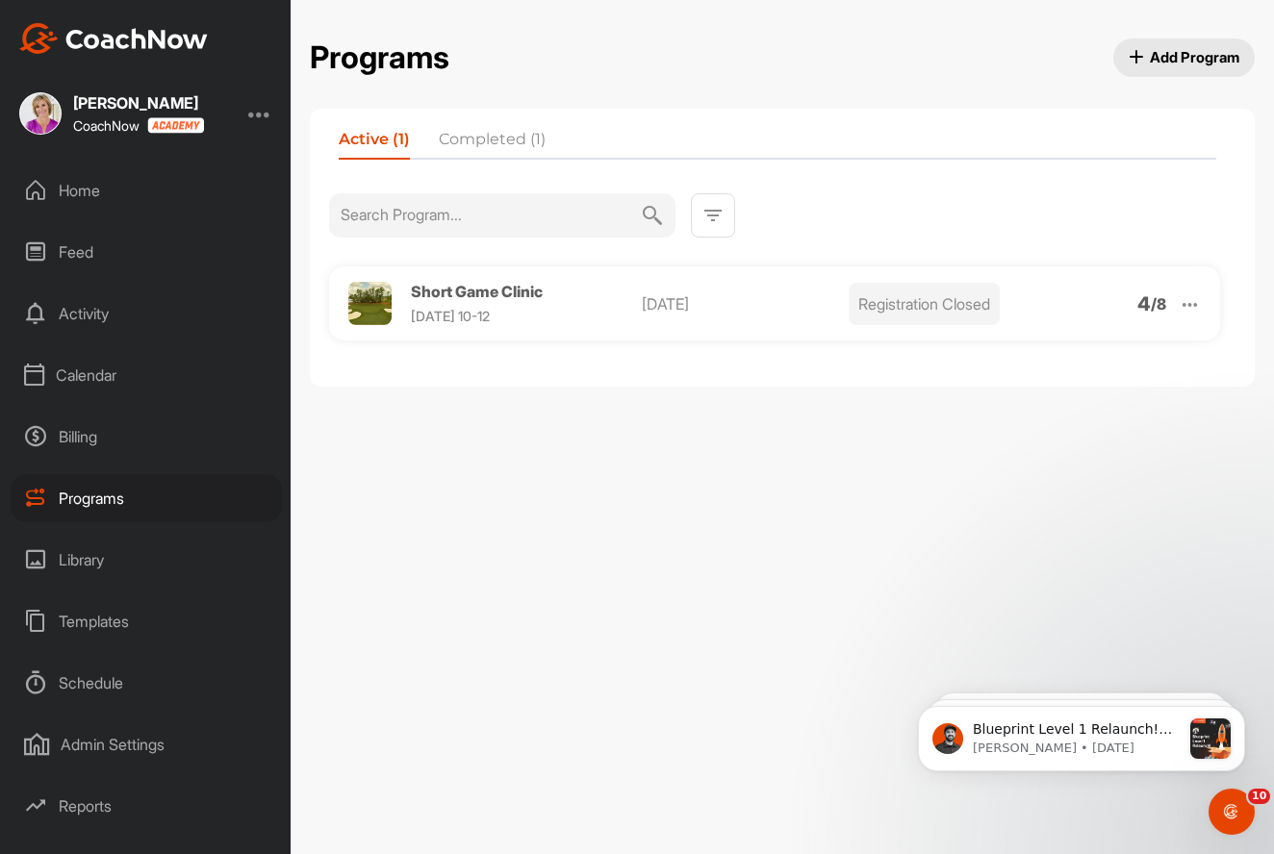
click at [76, 567] on div "Library" at bounding box center [146, 560] width 271 height 48
